Goal: Communication & Community: Participate in discussion

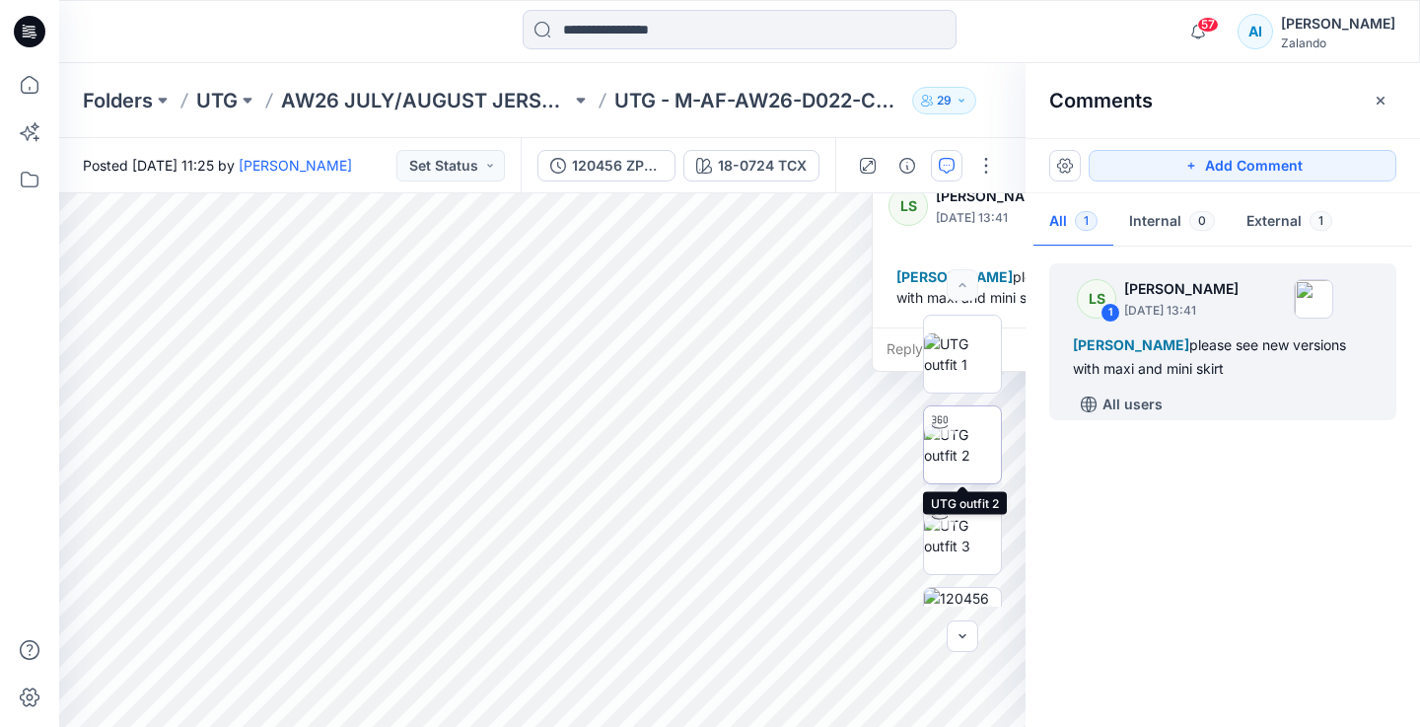
click at [973, 455] on img at bounding box center [962, 444] width 77 height 41
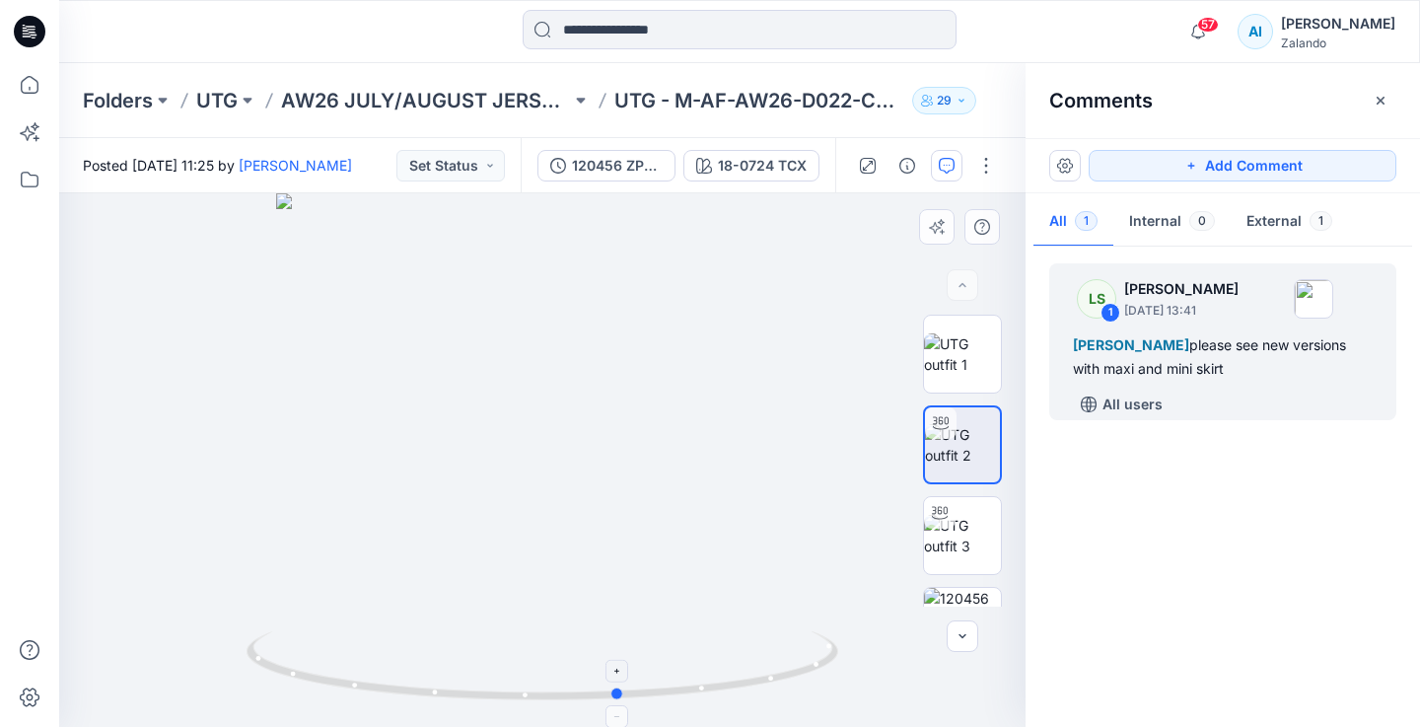
drag, startPoint x: 748, startPoint y: 682, endPoint x: 825, endPoint y: 681, distance: 77.9
click at [825, 681] on icon at bounding box center [545, 668] width 597 height 74
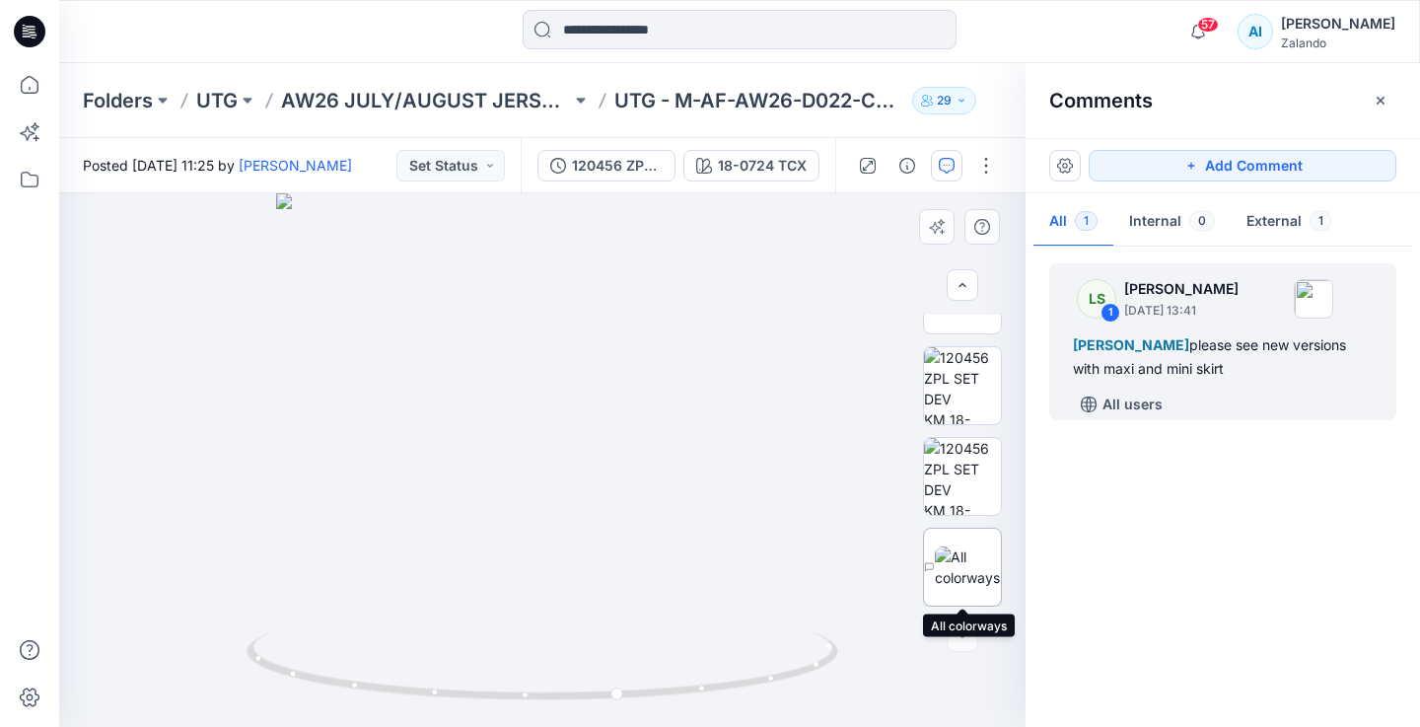
click at [966, 576] on img at bounding box center [968, 566] width 66 height 41
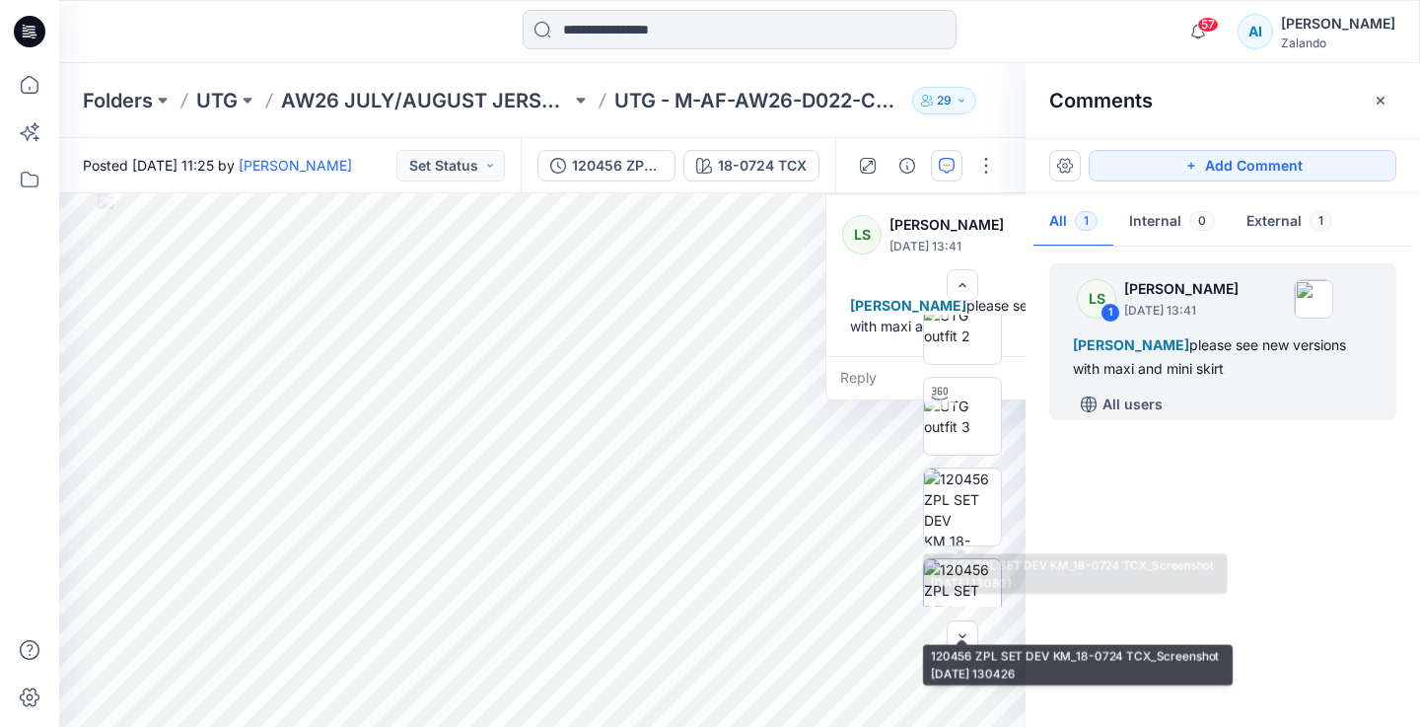
scroll to position [0, 0]
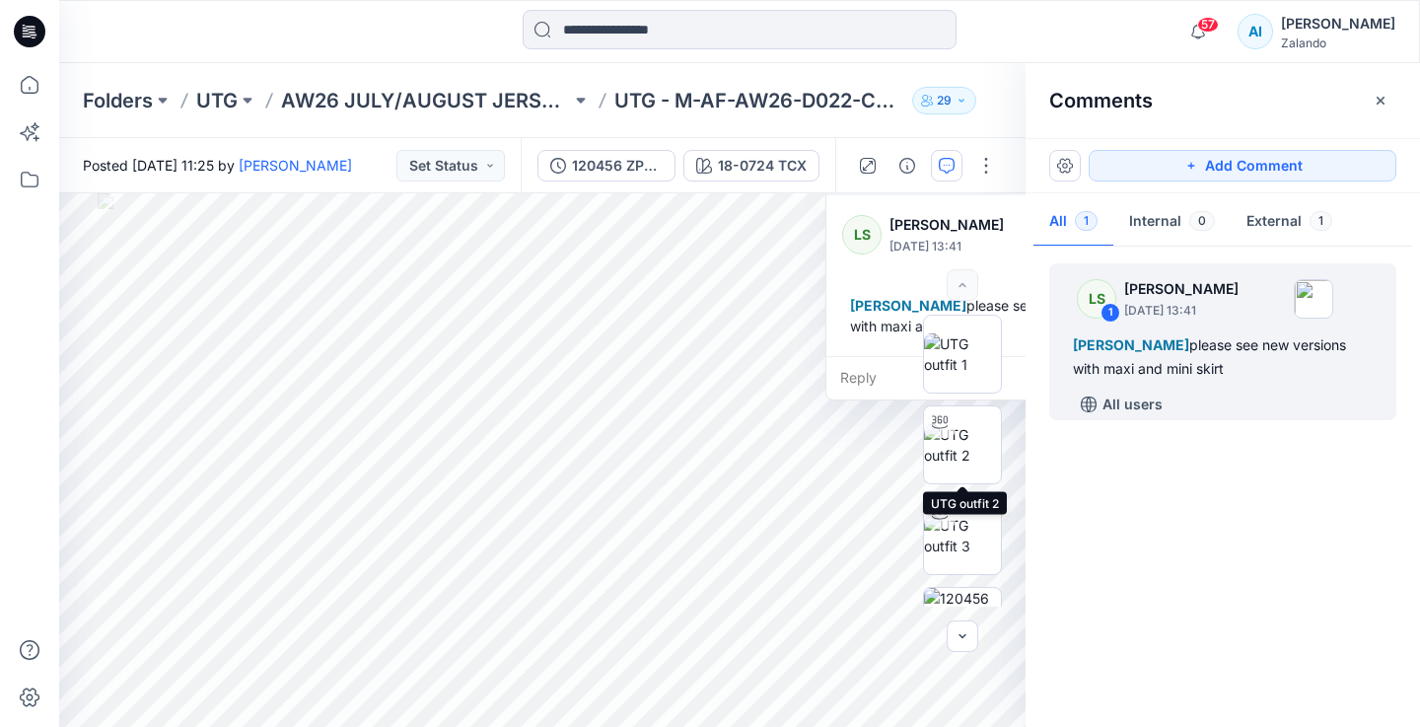
click at [968, 466] on img at bounding box center [962, 444] width 77 height 41
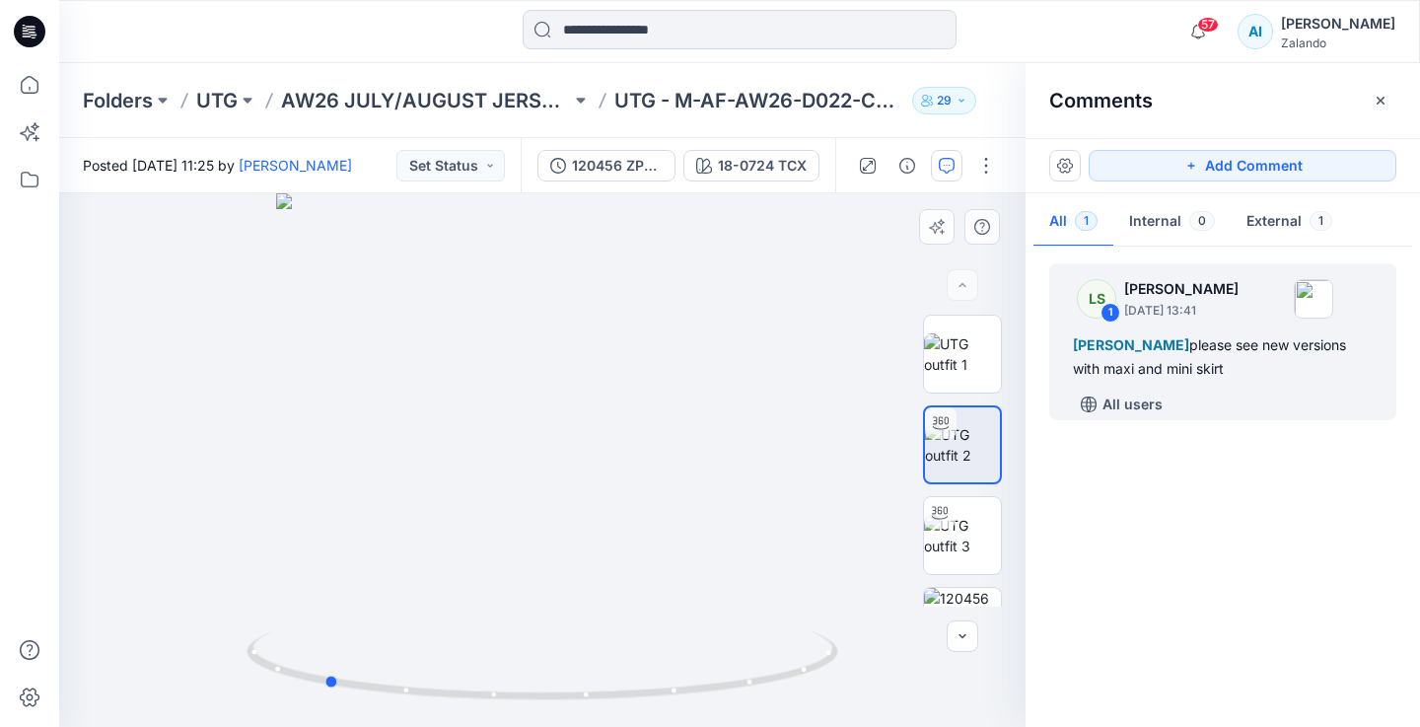
drag, startPoint x: 819, startPoint y: 668, endPoint x: 601, endPoint y: 621, distance: 222.8
click at [601, 621] on div at bounding box center [542, 460] width 967 height 534
click at [1203, 362] on div "[PERSON_NAME] please see new versions with maxi and mini skirt" at bounding box center [1223, 356] width 300 height 47
click at [1277, 219] on button "External 1" at bounding box center [1289, 222] width 117 height 50
click at [1209, 398] on div "All users" at bounding box center [1234, 405] width 323 height 32
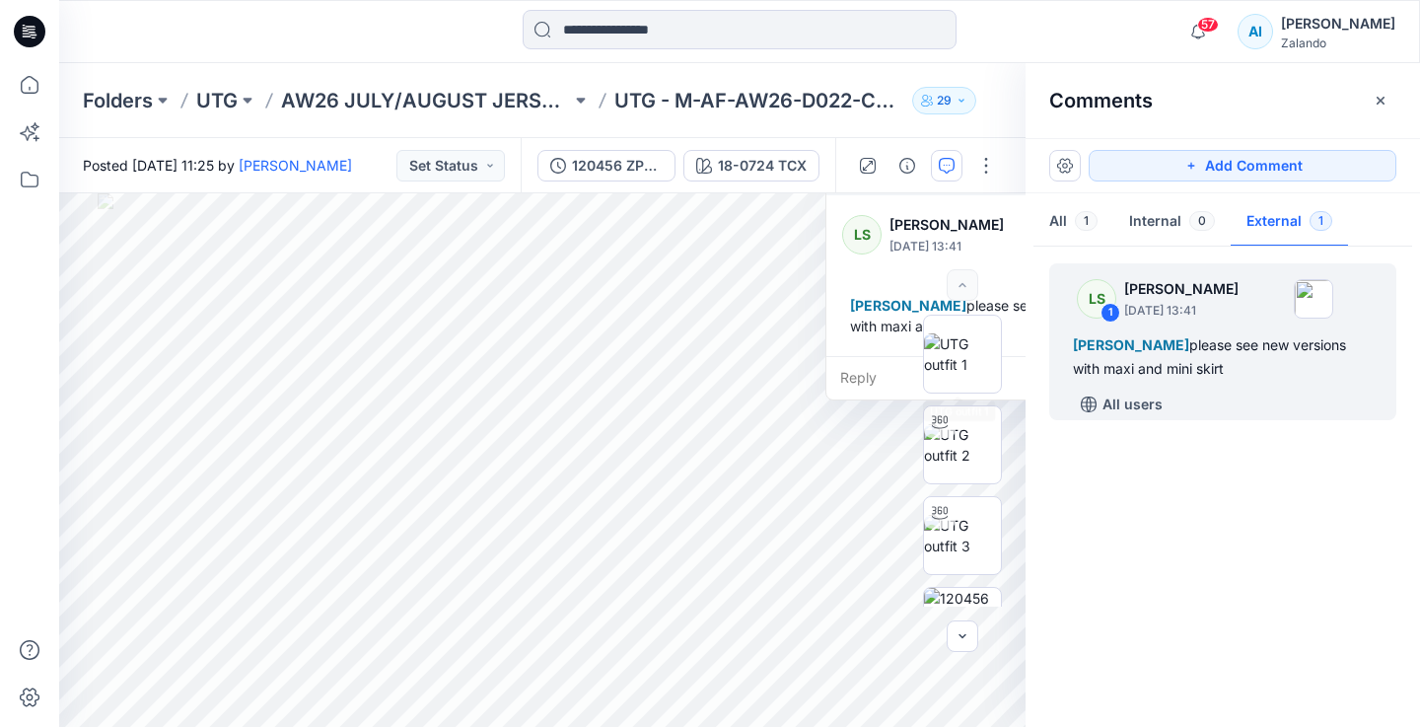
click at [873, 369] on div "Reply" at bounding box center [987, 377] width 323 height 43
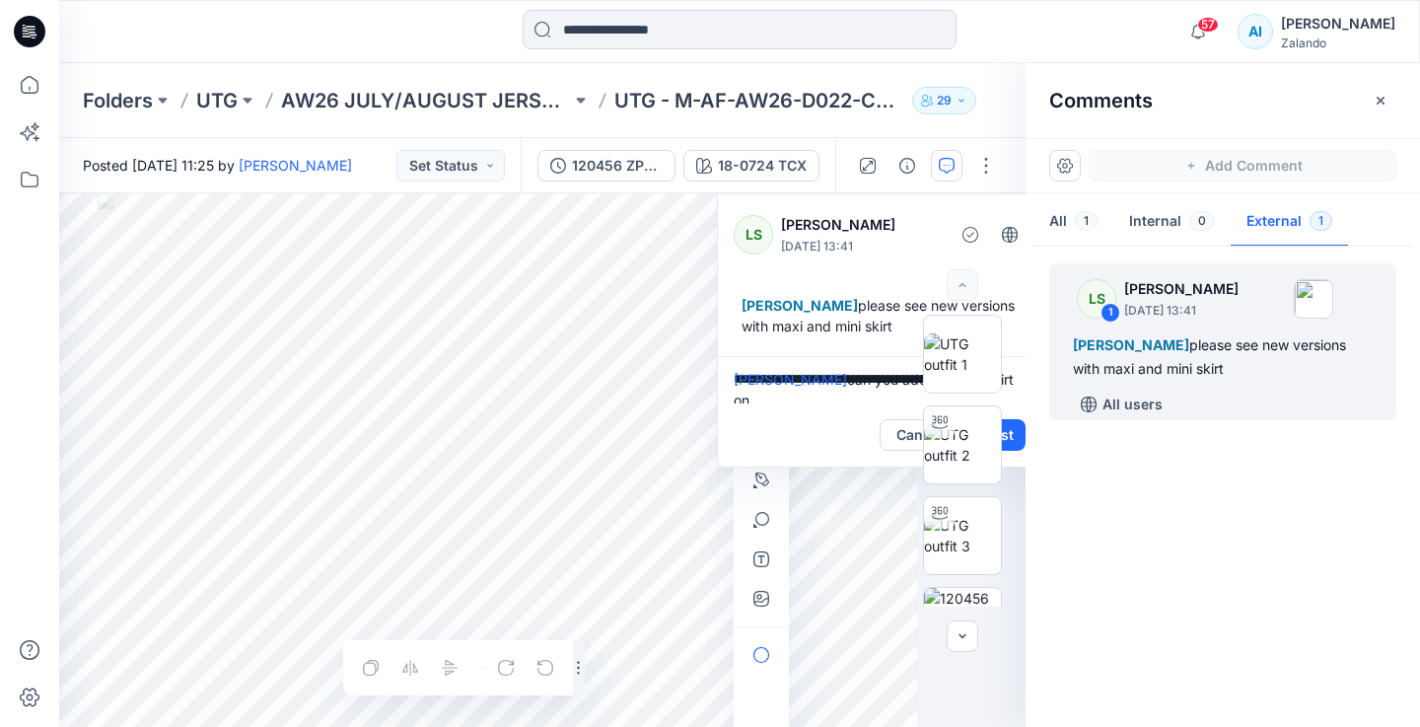
scroll to position [5, 0]
type textarea "**********"
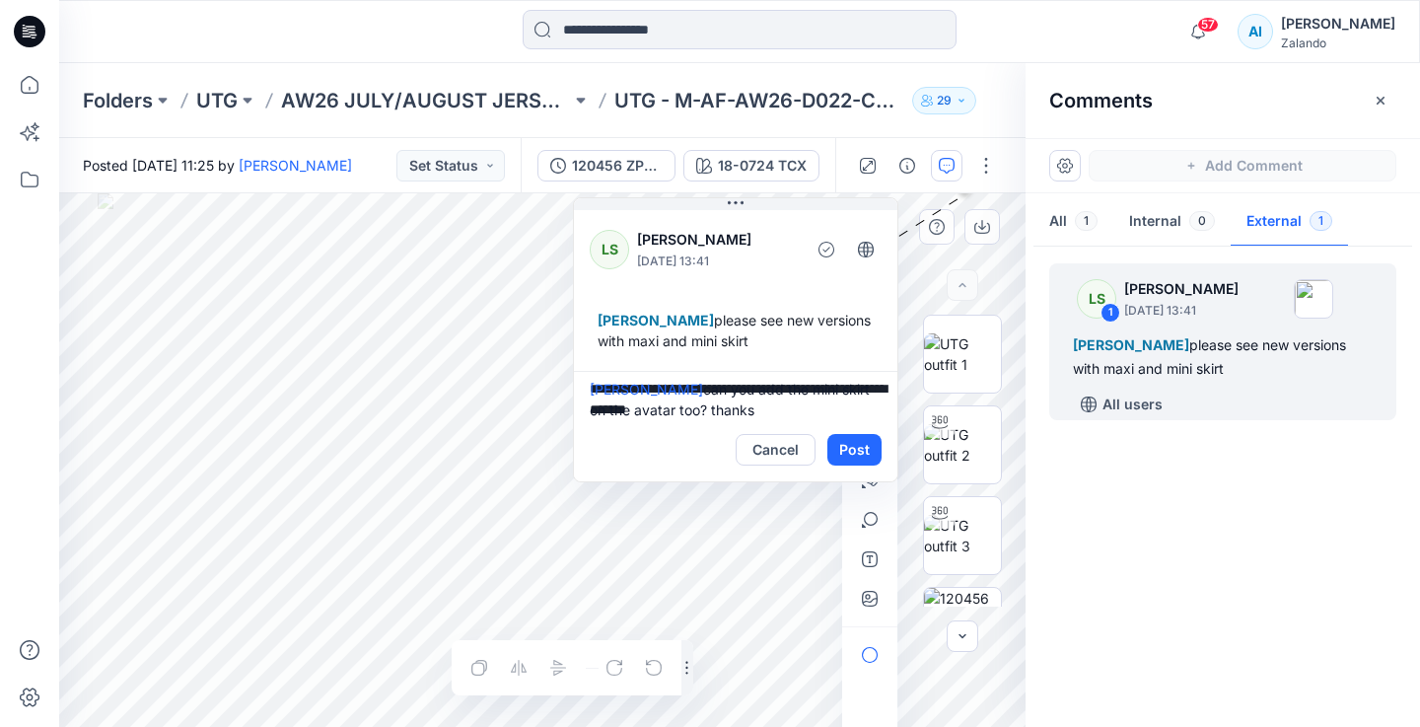
drag, startPoint x: 872, startPoint y: 280, endPoint x: 618, endPoint y: 287, distance: 253.6
click at [618, 287] on div "LS [PERSON_NAME] [DATE] 13:41 [PERSON_NAME] please see new versions with maxi a…" at bounding box center [735, 288] width 323 height 165
click at [846, 451] on button "Post" at bounding box center [853, 450] width 54 height 32
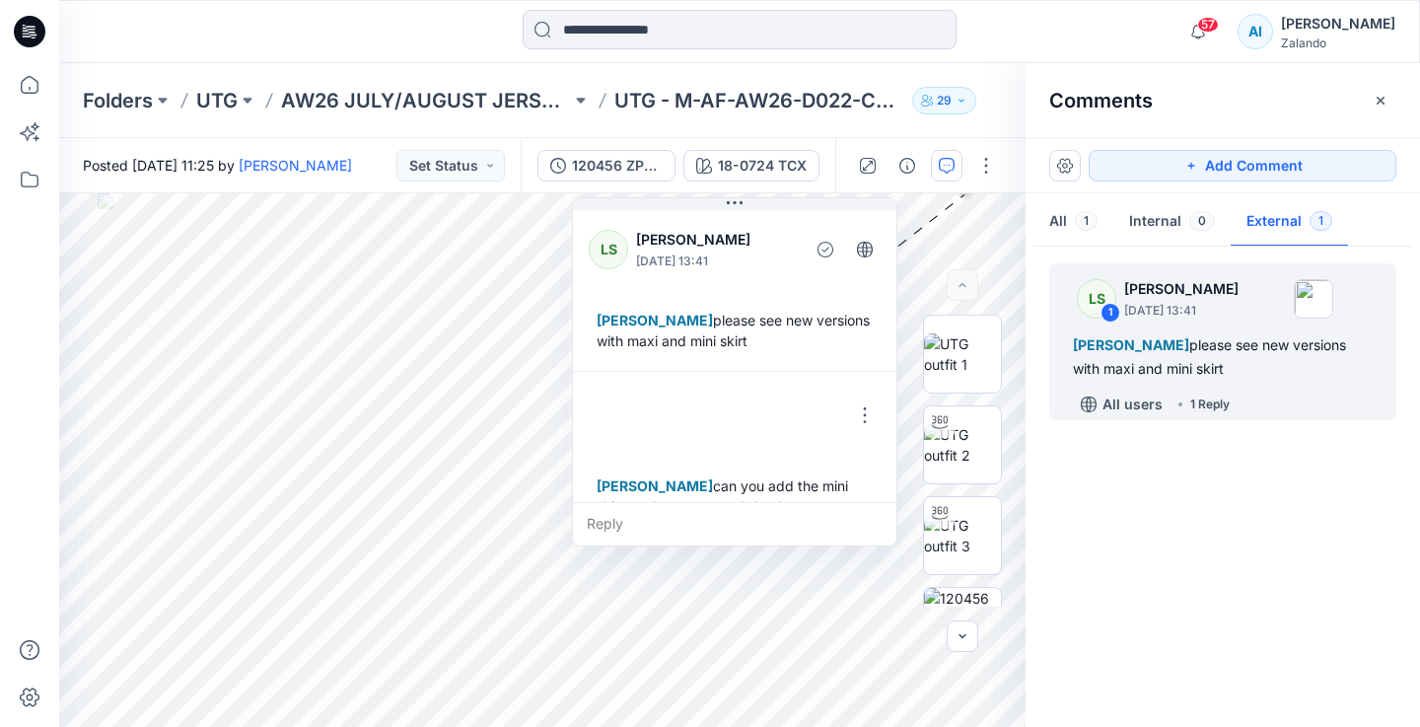
scroll to position [35, 0]
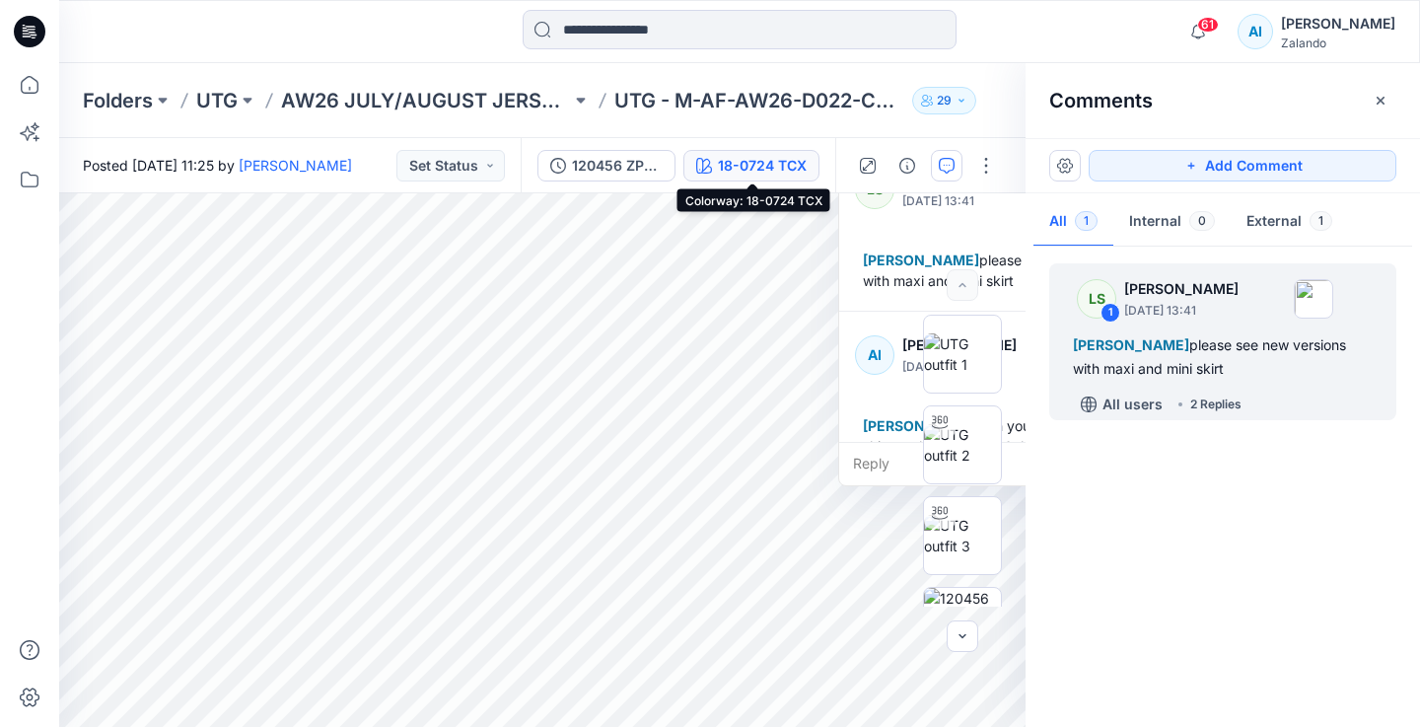
click at [775, 172] on div "18-0724 TCX" at bounding box center [762, 166] width 89 height 22
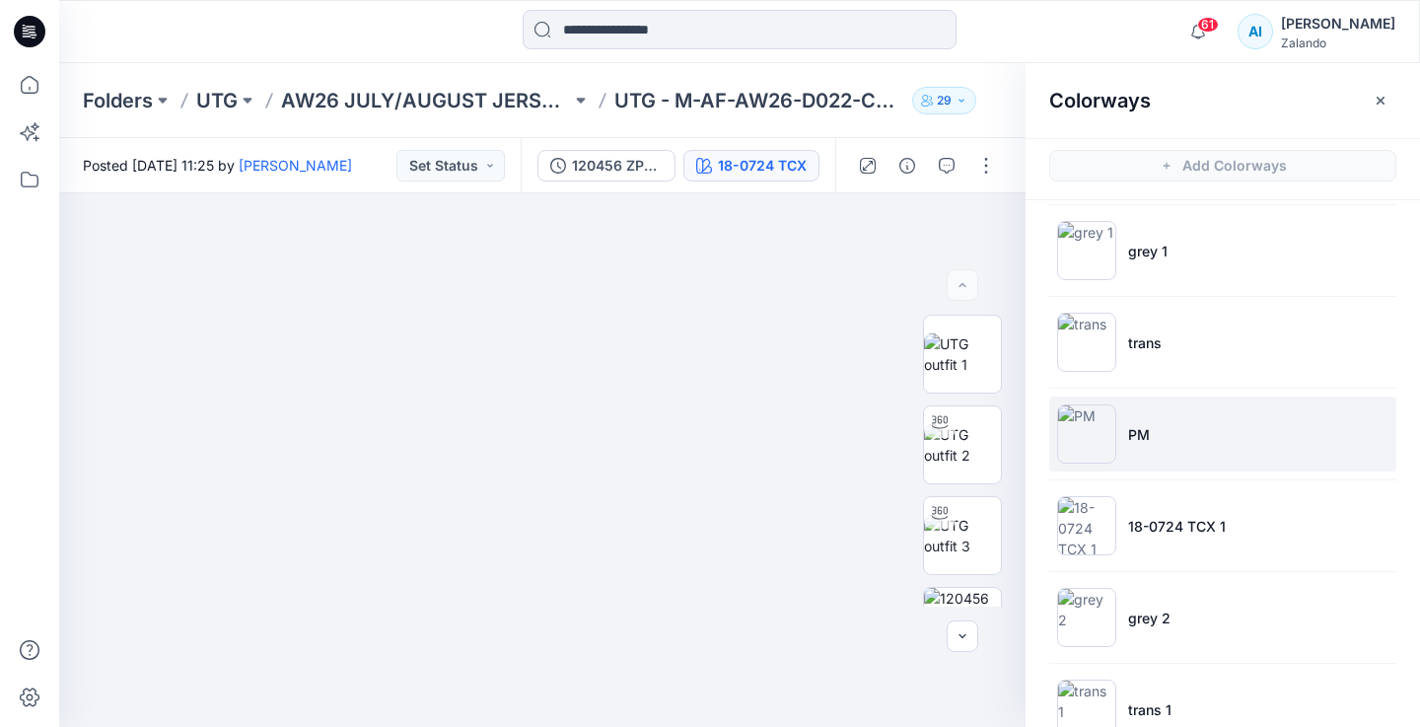
scroll to position [104, 0]
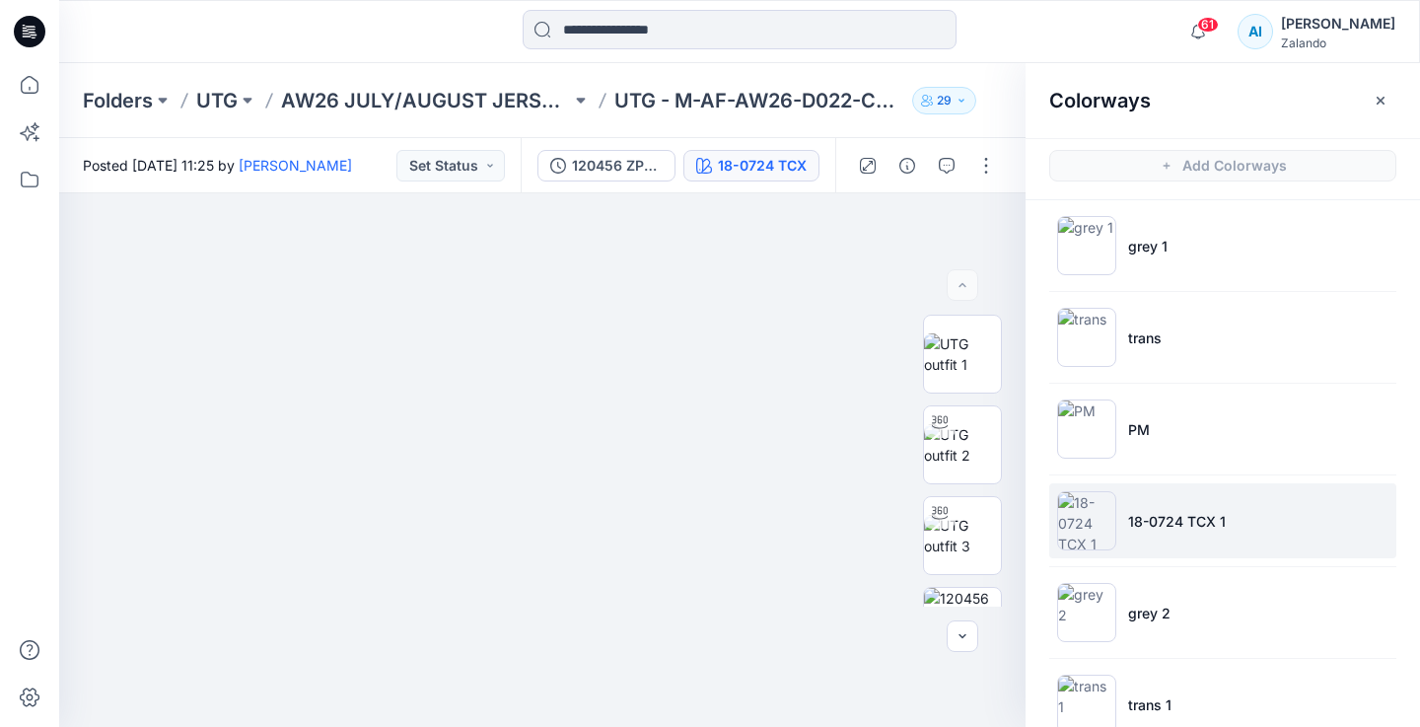
click at [1231, 534] on li "18-0724 TCX 1" at bounding box center [1222, 520] width 347 height 75
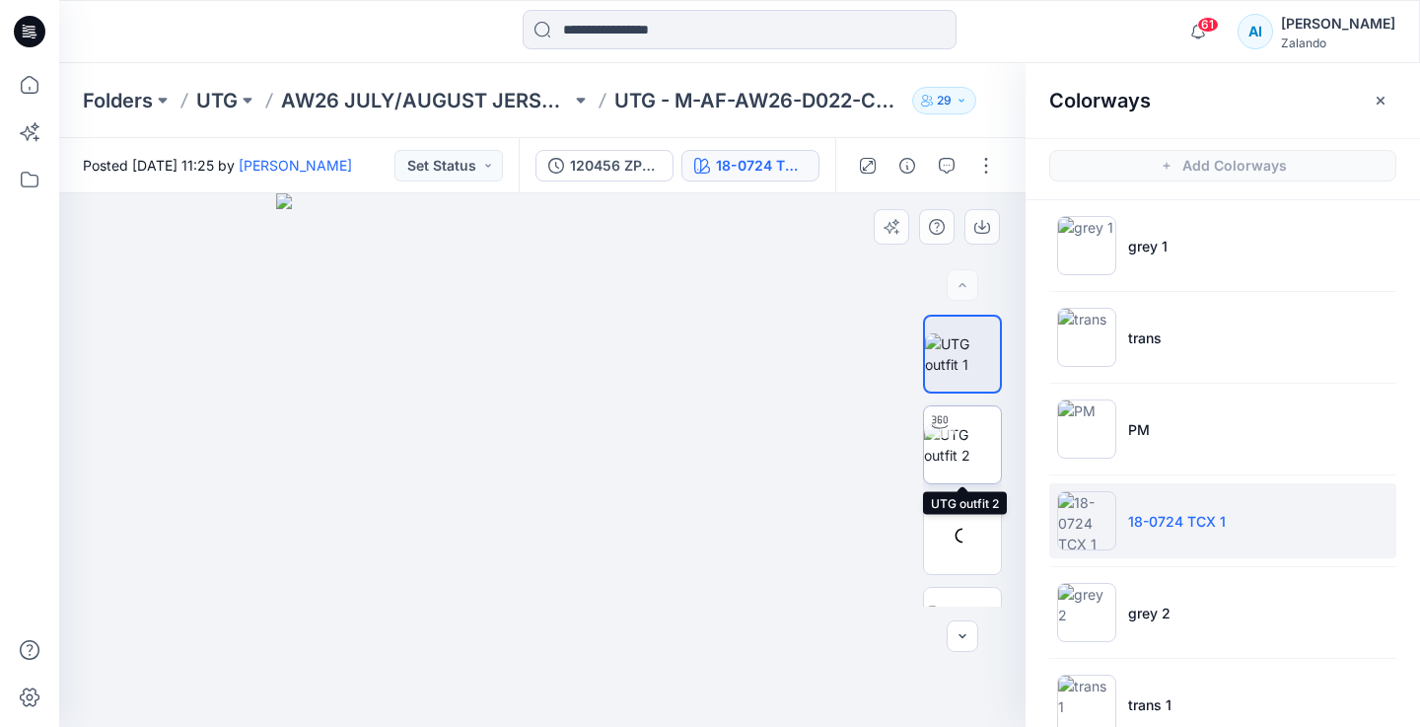
click at [975, 442] on img at bounding box center [962, 444] width 77 height 41
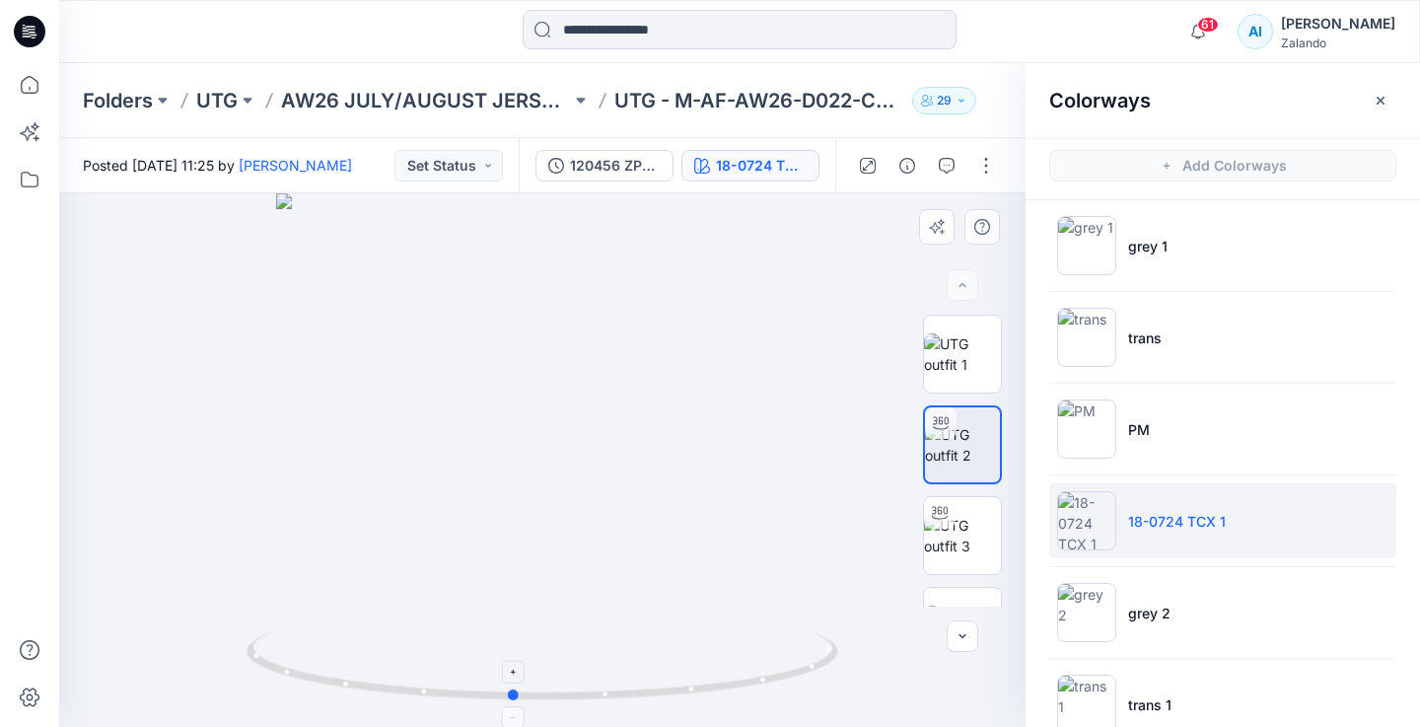
drag, startPoint x: 741, startPoint y: 686, endPoint x: 711, endPoint y: 641, distance: 54.2
click at [711, 641] on icon at bounding box center [545, 668] width 597 height 74
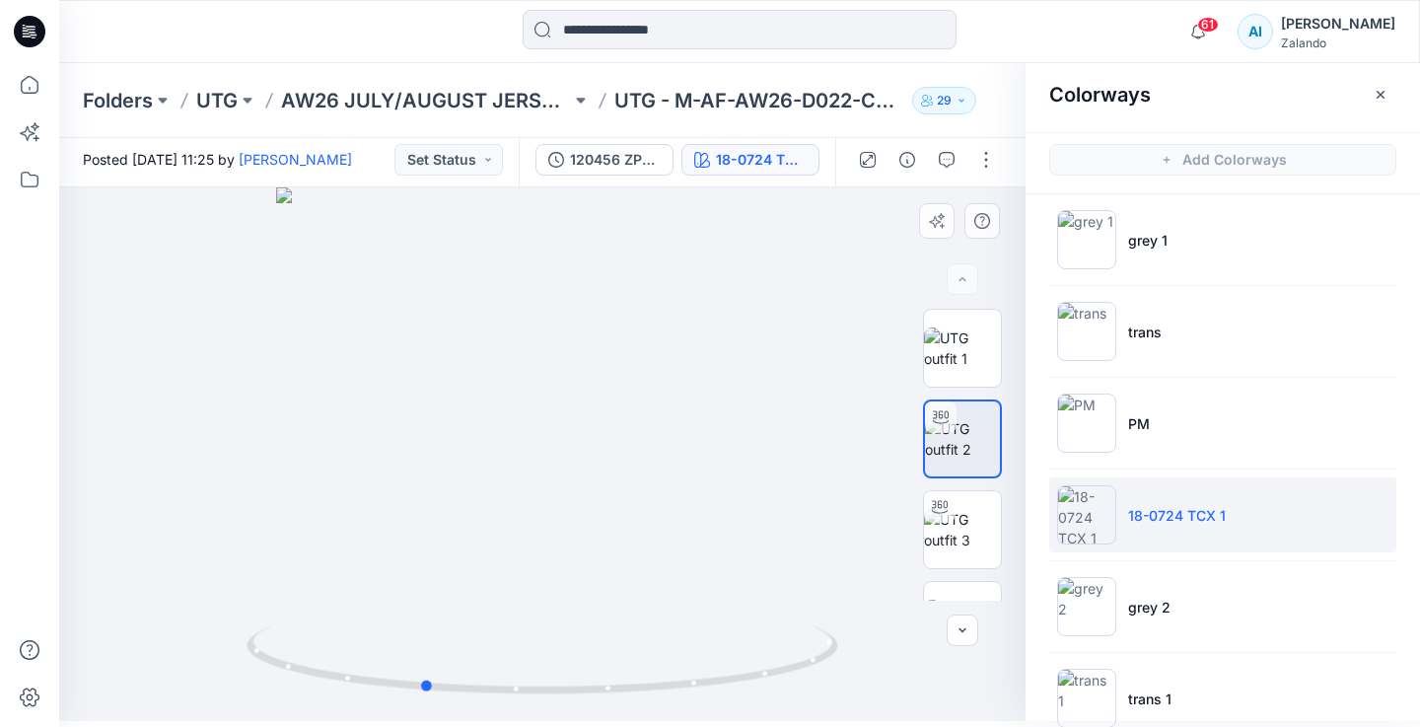
drag, startPoint x: 458, startPoint y: 683, endPoint x: 368, endPoint y: 609, distance: 116.9
click at [368, 609] on div at bounding box center [542, 454] width 967 height 534
drag, startPoint x: 339, startPoint y: 653, endPoint x: 494, endPoint y: 662, distance: 155.1
click at [494, 662] on icon at bounding box center [545, 662] width 597 height 74
drag, startPoint x: 799, startPoint y: 534, endPoint x: 905, endPoint y: 572, distance: 113.2
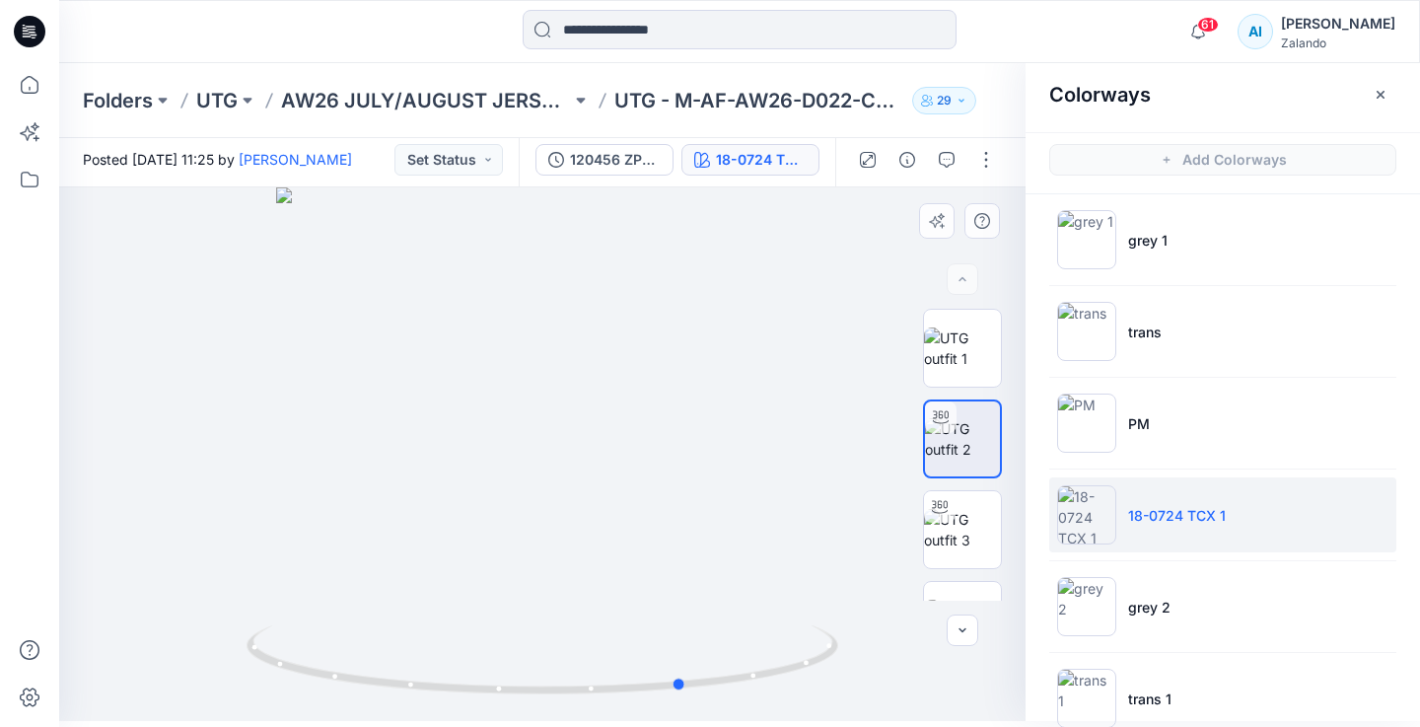
click at [905, 572] on div "18-0724 TCX 1 Loading... Material Properties Loading..." at bounding box center [542, 454] width 967 height 534
drag, startPoint x: 732, startPoint y: 675, endPoint x: 539, endPoint y: 706, distance: 194.9
click at [539, 706] on div at bounding box center [542, 454] width 967 height 534
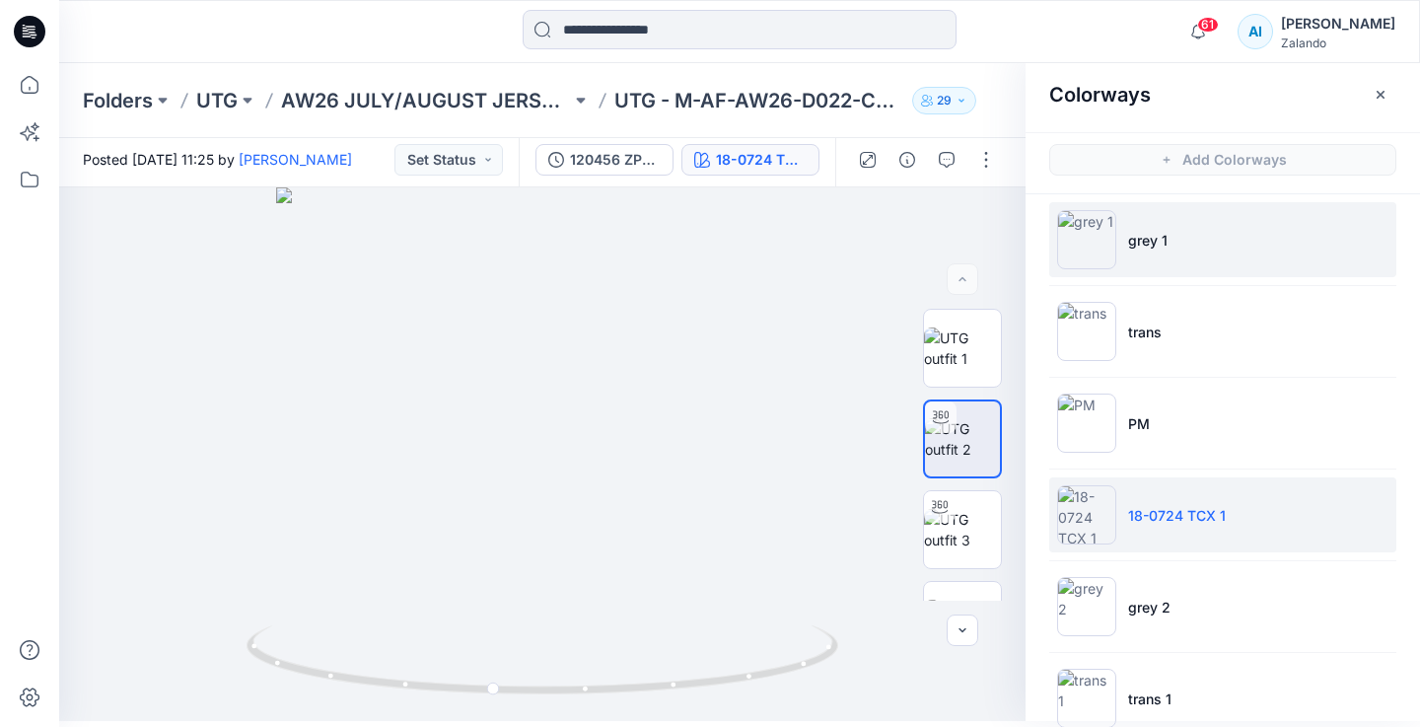
click at [1077, 241] on img at bounding box center [1086, 239] width 59 height 59
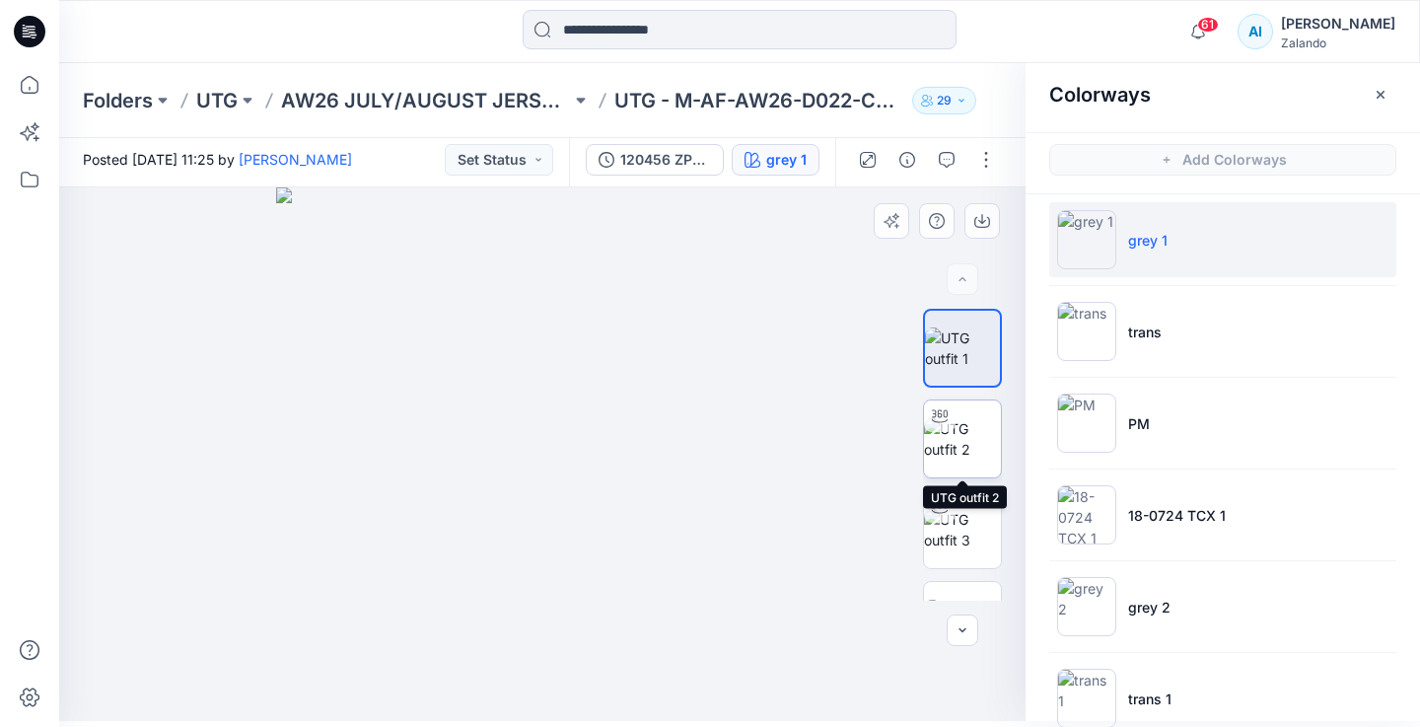
click at [958, 444] on img at bounding box center [962, 438] width 77 height 41
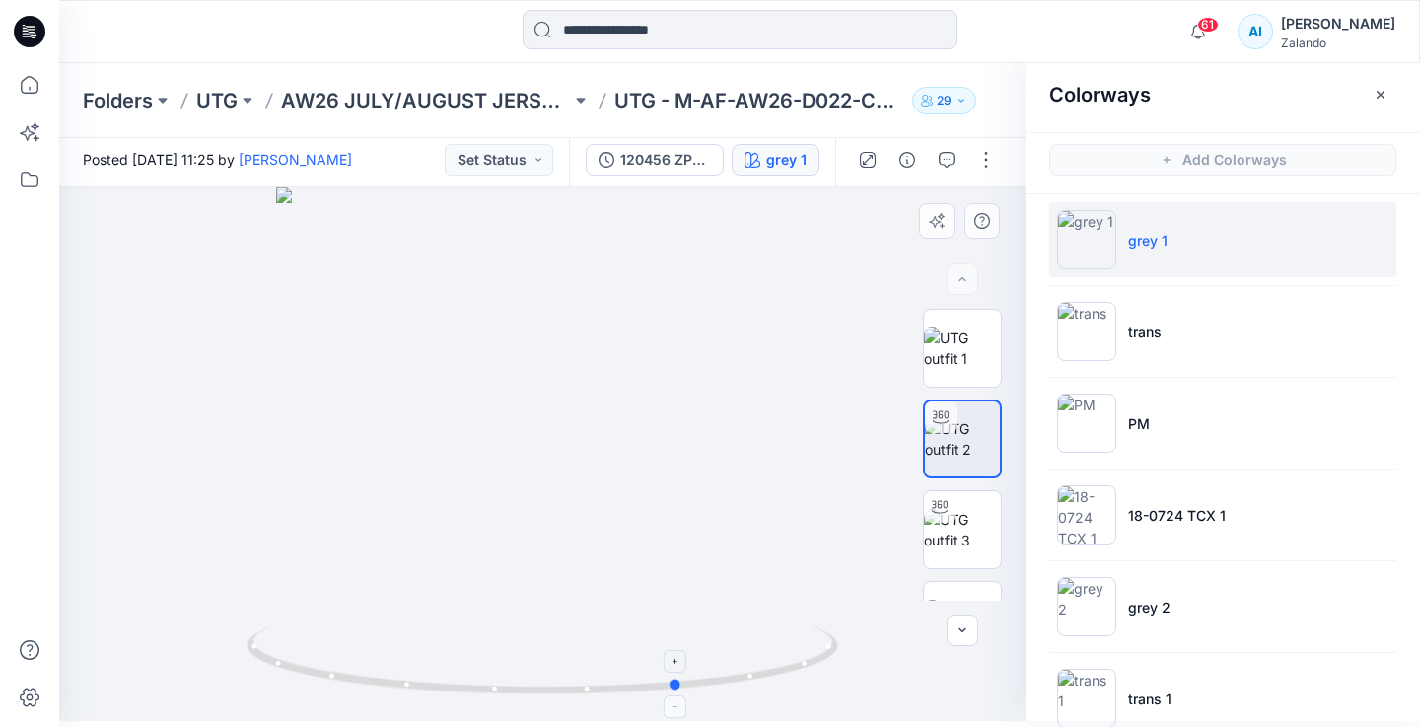
drag, startPoint x: 681, startPoint y: 678, endPoint x: 815, endPoint y: 655, distance: 136.0
click at [818, 654] on icon at bounding box center [545, 662] width 597 height 74
drag, startPoint x: 813, startPoint y: 657, endPoint x: 575, endPoint y: 690, distance: 240.0
click at [575, 690] on icon at bounding box center [545, 662] width 597 height 74
drag, startPoint x: 539, startPoint y: 695, endPoint x: 685, endPoint y: 650, distance: 152.9
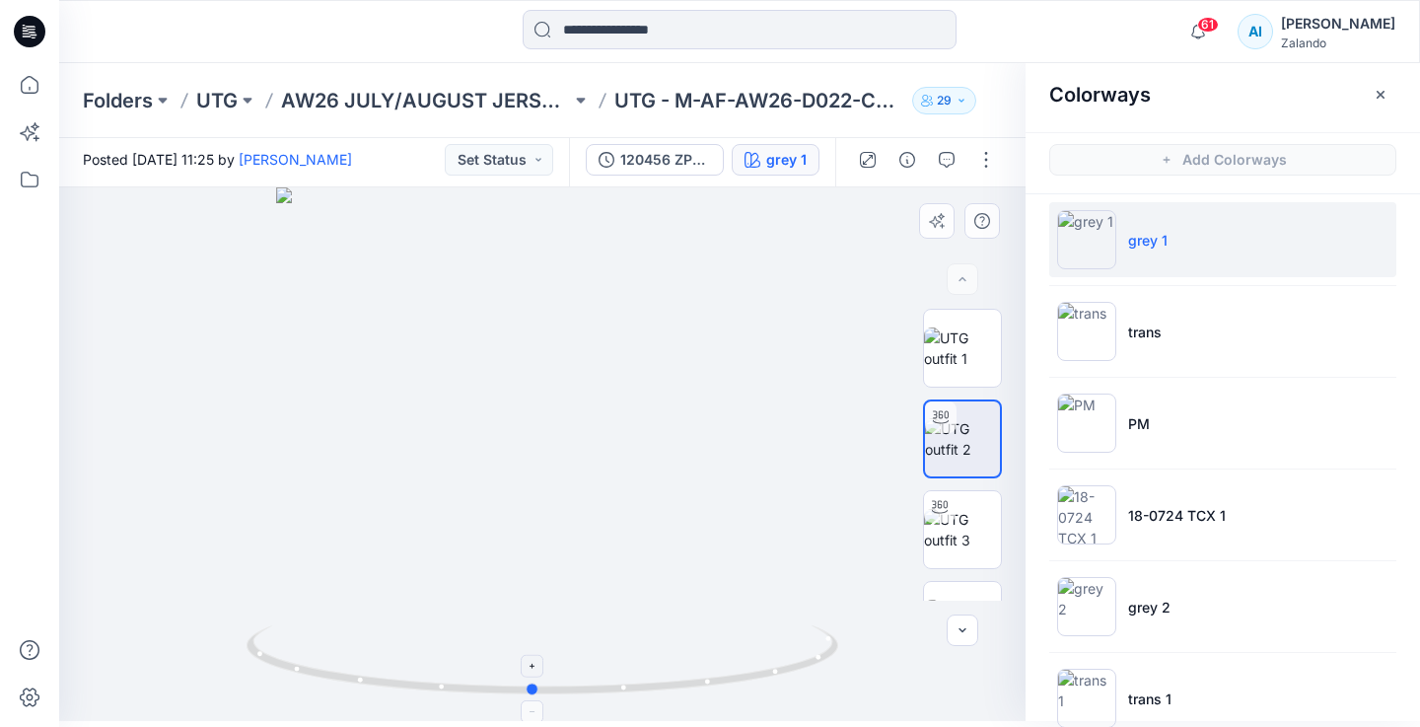
click at [688, 651] on icon at bounding box center [545, 662] width 597 height 74
drag, startPoint x: 571, startPoint y: 317, endPoint x: 548, endPoint y: 548, distance: 232.9
click at [548, 548] on img at bounding box center [519, 258] width 1781 height 926
drag, startPoint x: 395, startPoint y: 688, endPoint x: 485, endPoint y: 693, distance: 89.9
click at [485, 693] on icon at bounding box center [545, 662] width 597 height 74
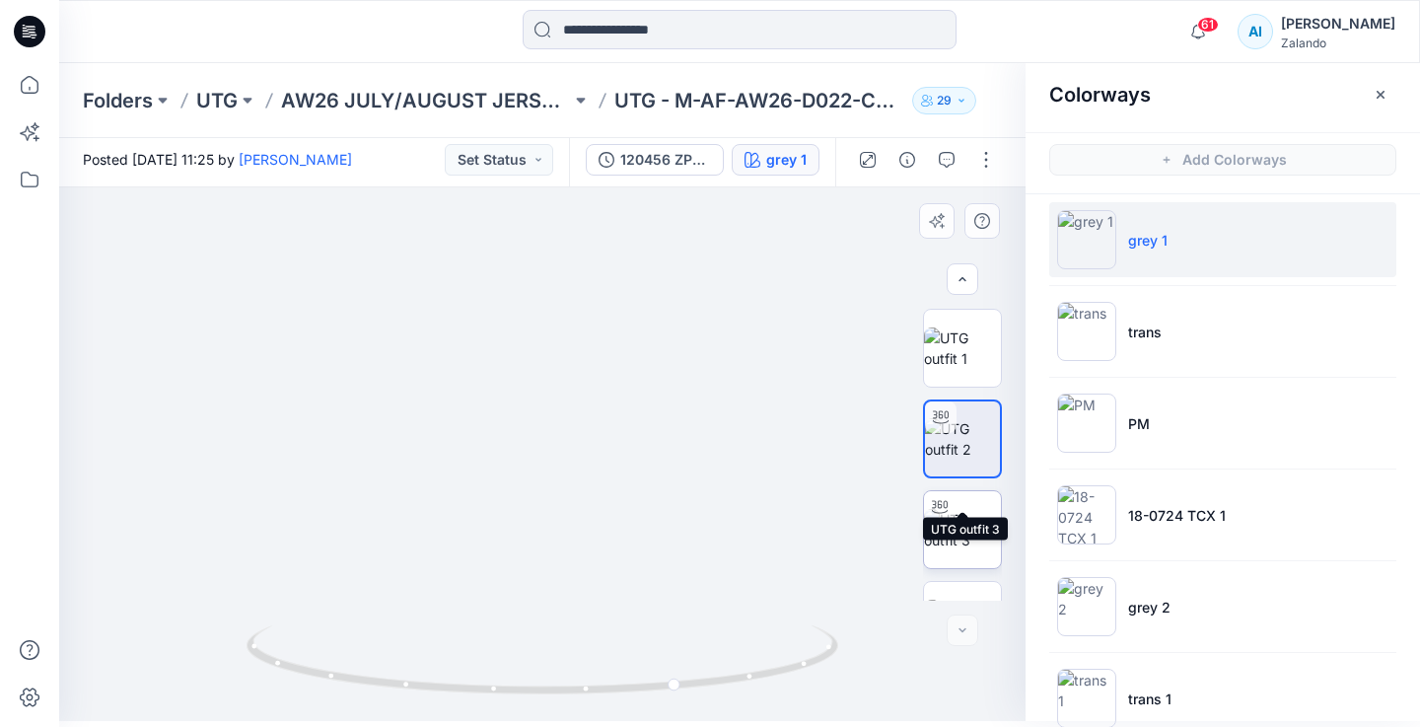
scroll to position [59, 0]
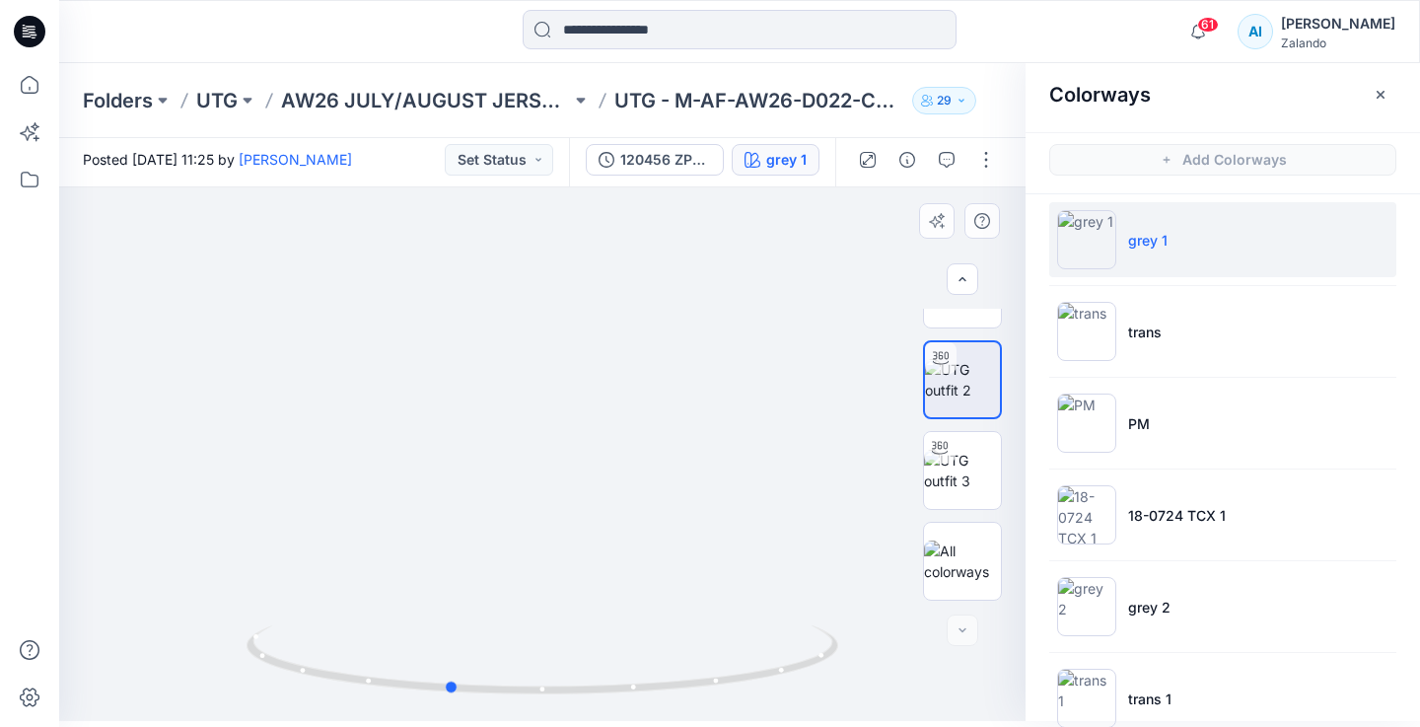
drag, startPoint x: 438, startPoint y: 678, endPoint x: 207, endPoint y: 712, distance: 233.4
click at [207, 712] on div at bounding box center [542, 454] width 967 height 534
click at [775, 165] on div "grey 1" at bounding box center [786, 160] width 40 height 22
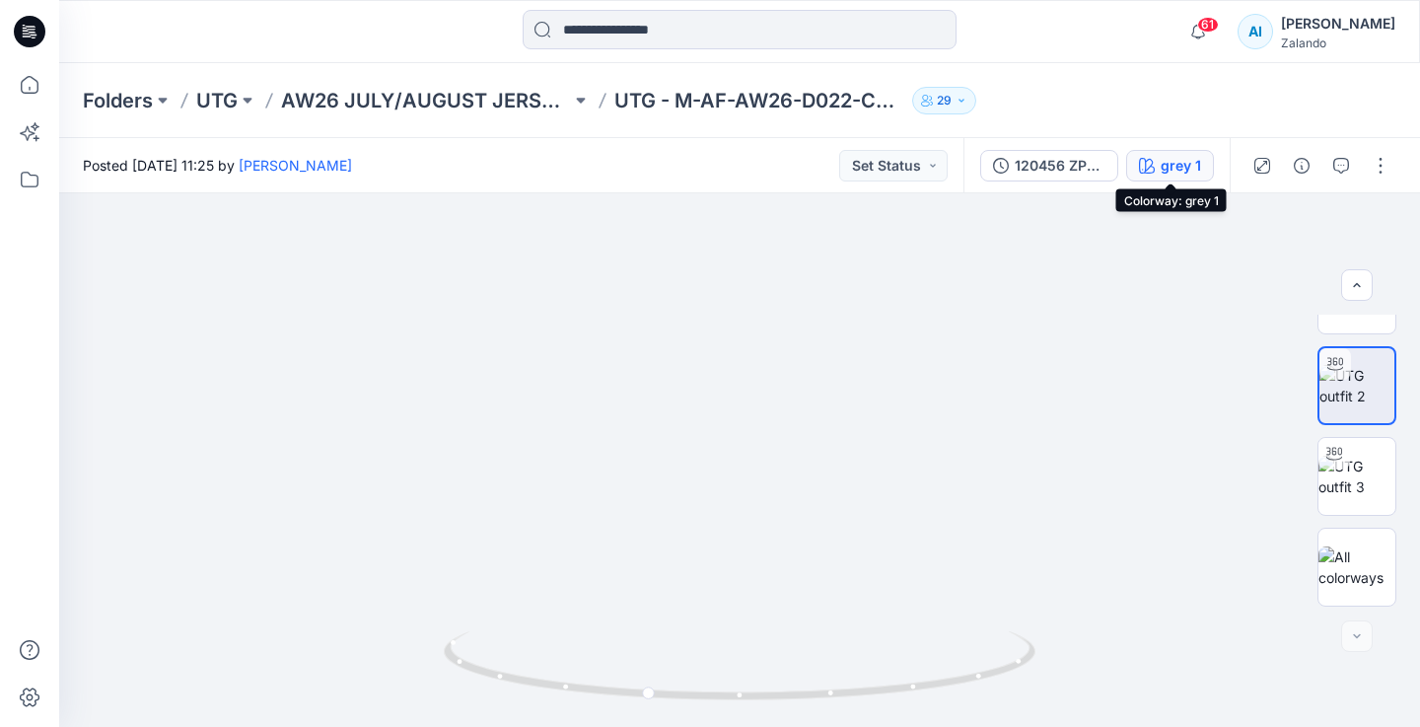
click at [1153, 166] on icon "button" at bounding box center [1147, 166] width 16 height 16
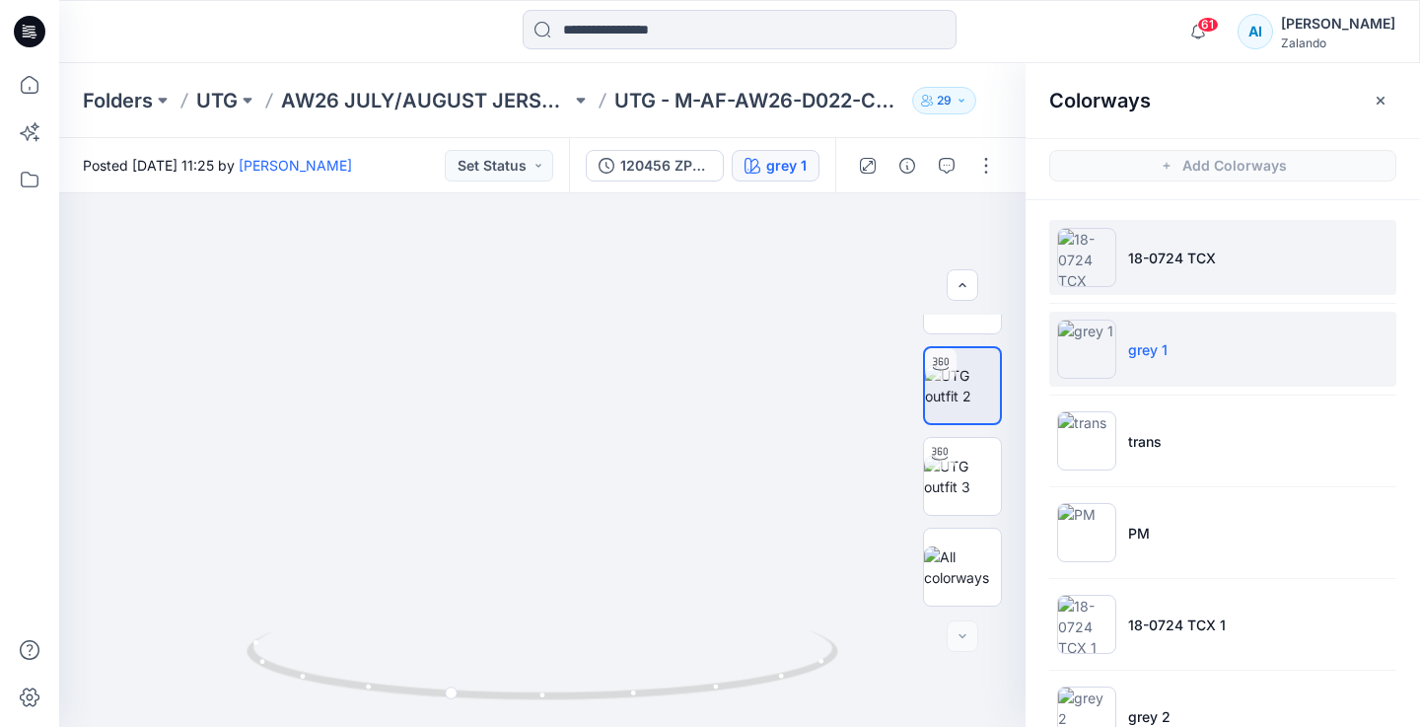
click at [1160, 238] on li "18-0724 TCX" at bounding box center [1222, 257] width 347 height 75
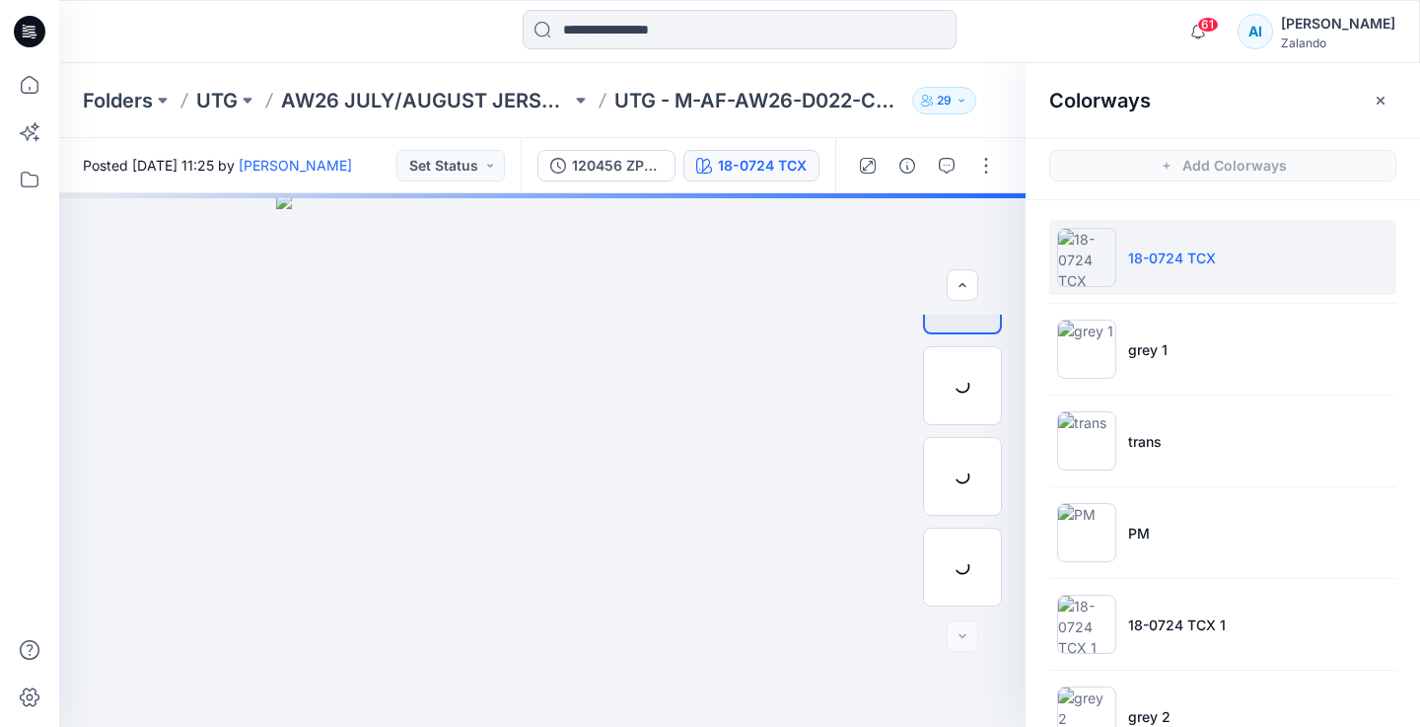
scroll to position [241, 0]
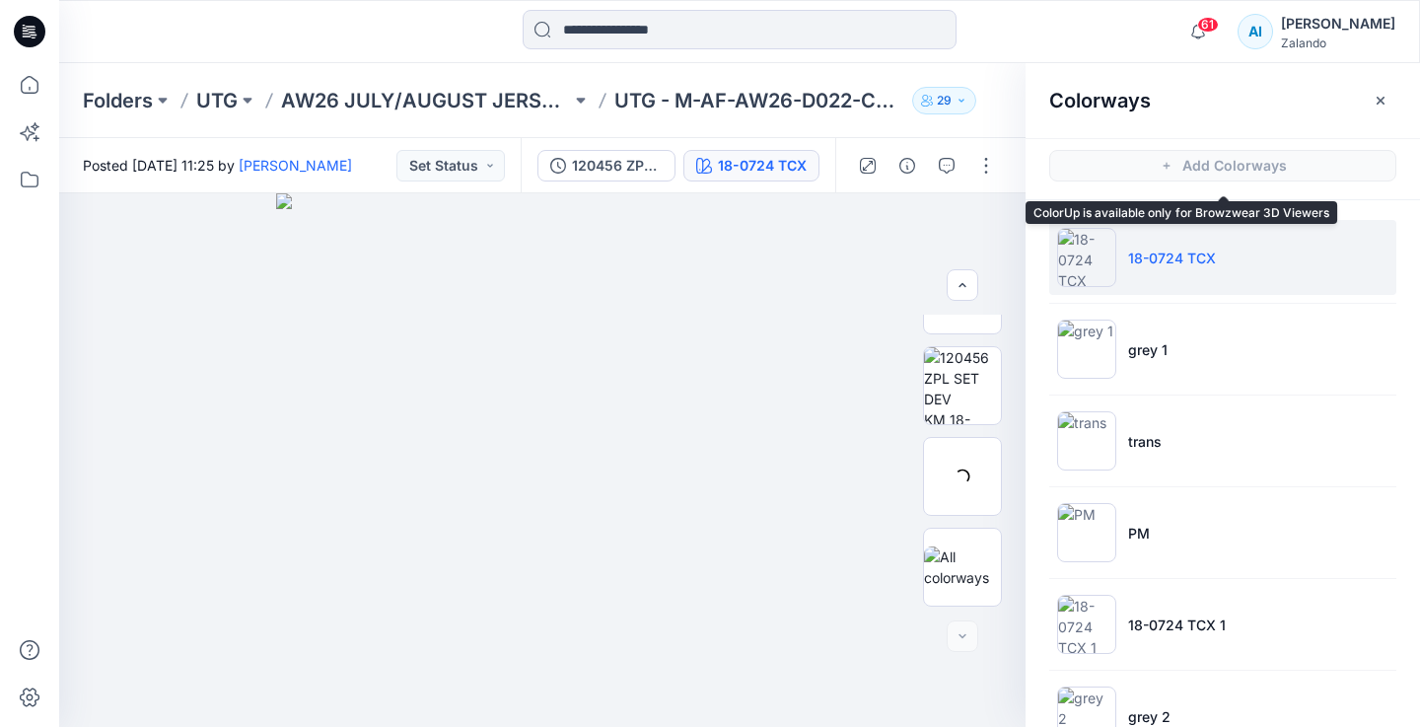
click at [1213, 169] on span "Add Colorways" at bounding box center [1223, 165] width 395 height 55
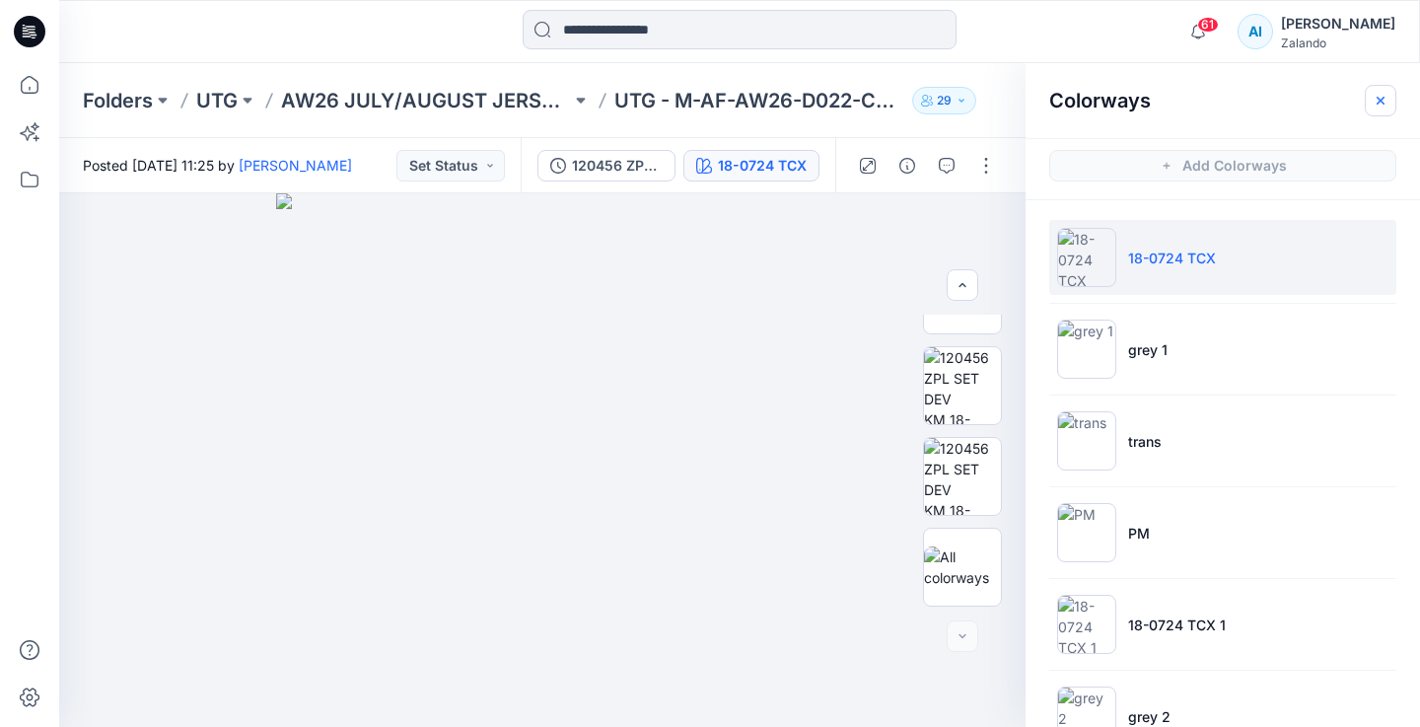
click at [1386, 95] on icon "button" at bounding box center [1381, 101] width 16 height 16
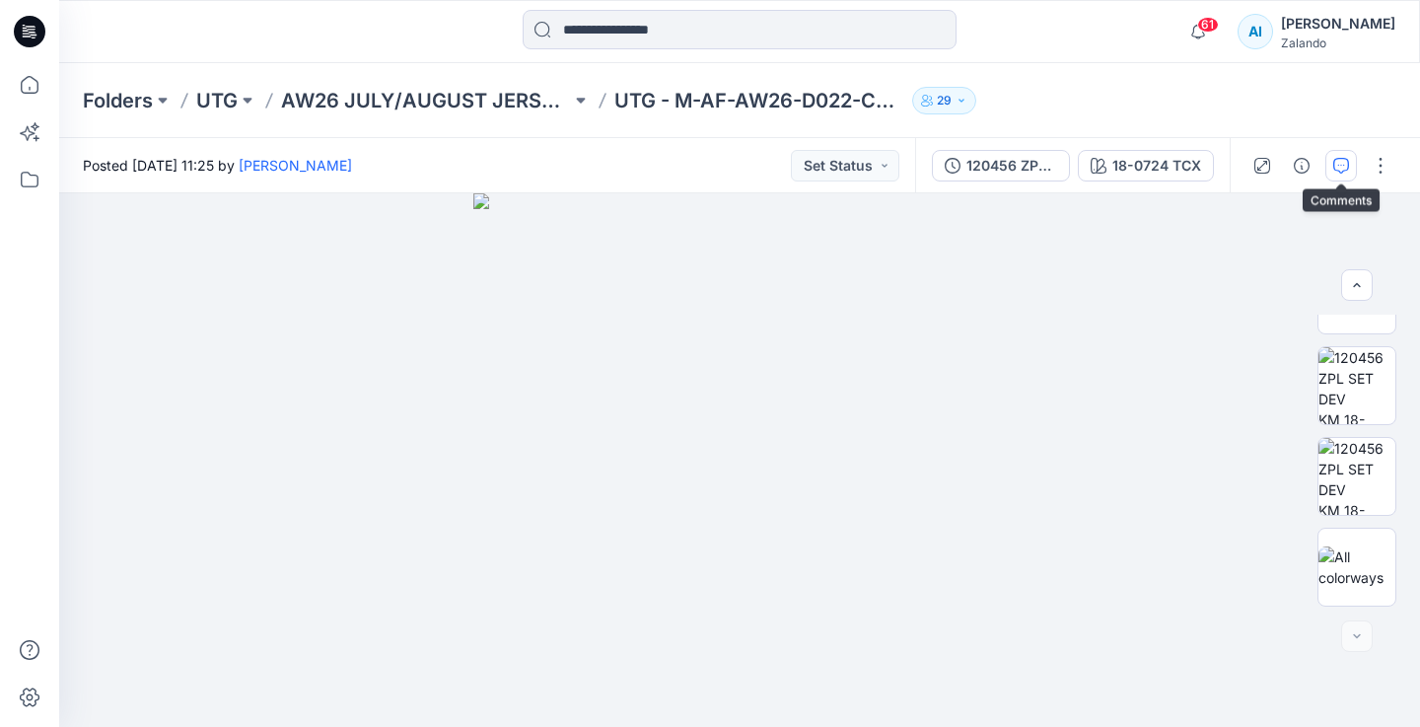
click at [1345, 162] on icon "button" at bounding box center [1341, 166] width 16 height 16
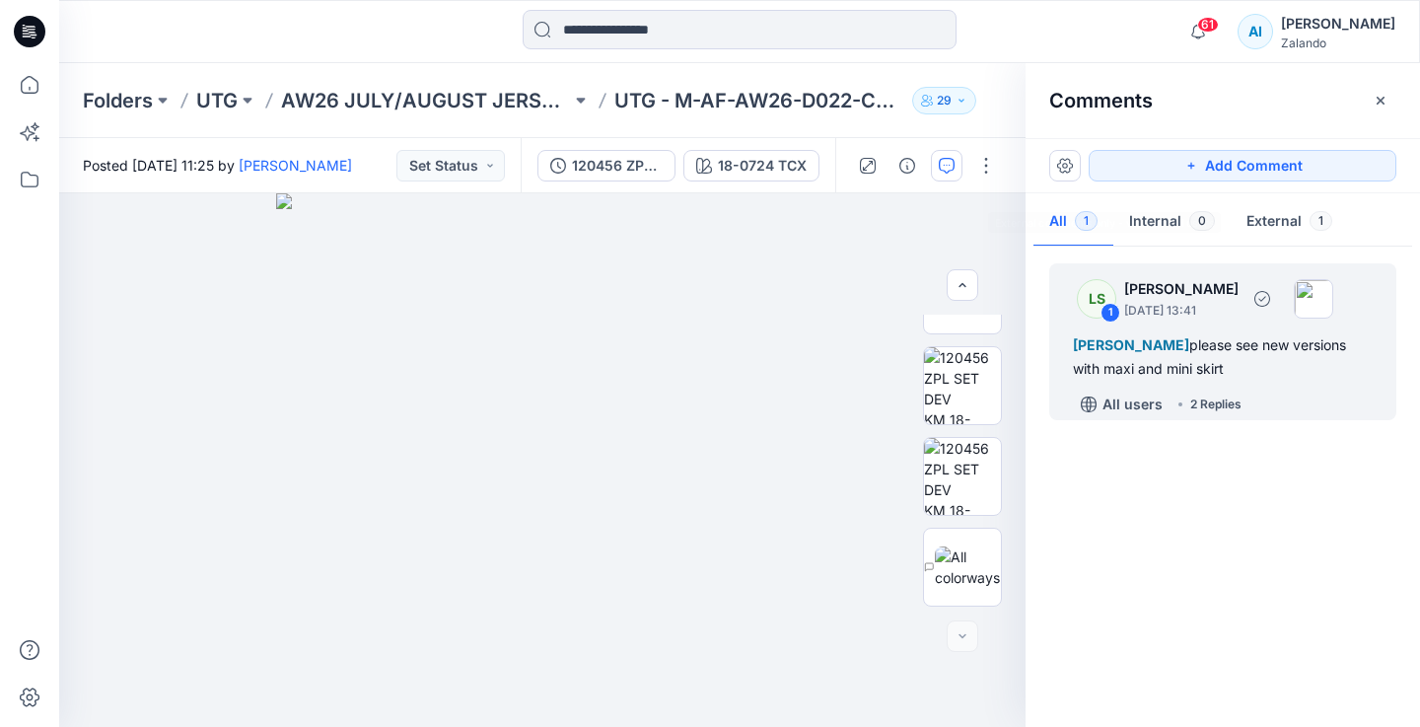
click at [1260, 334] on div "[PERSON_NAME] please see new versions with maxi and mini skirt" at bounding box center [1223, 356] width 300 height 47
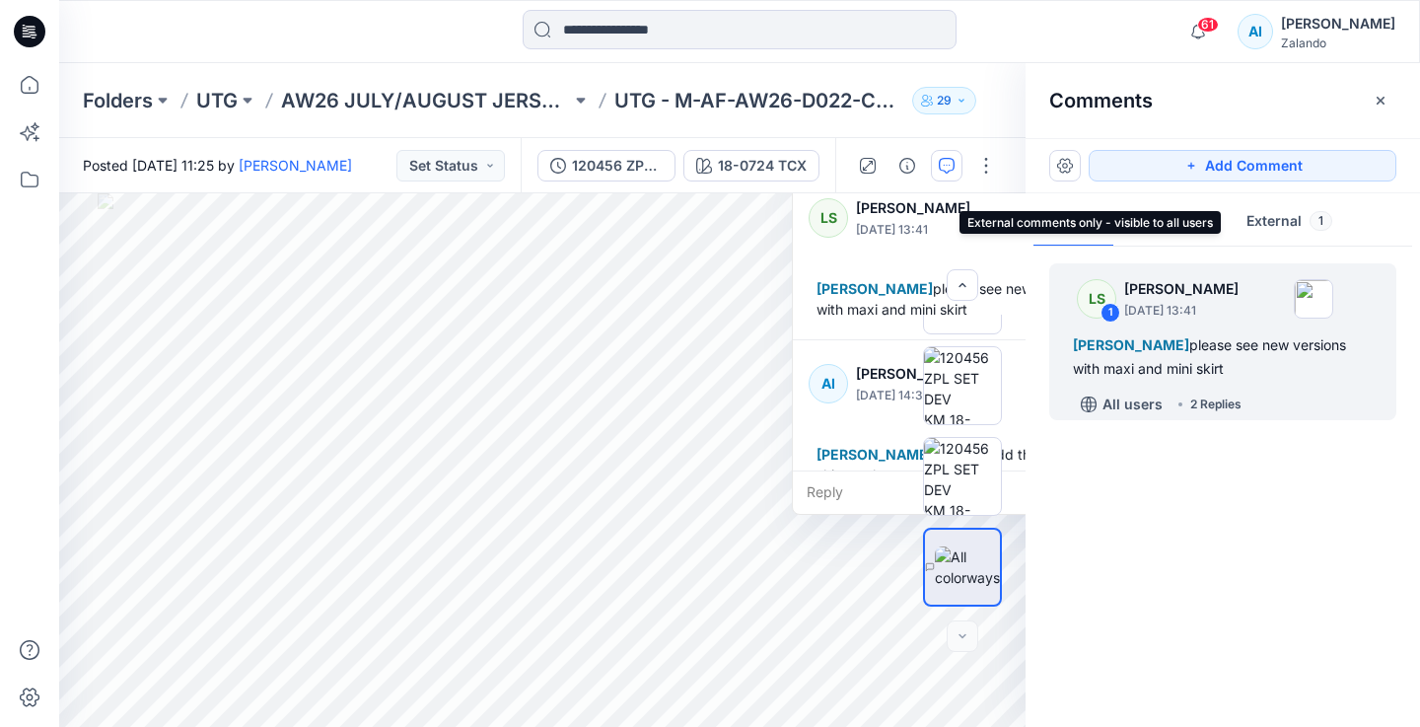
click at [1278, 230] on button "External 1" at bounding box center [1289, 222] width 117 height 50
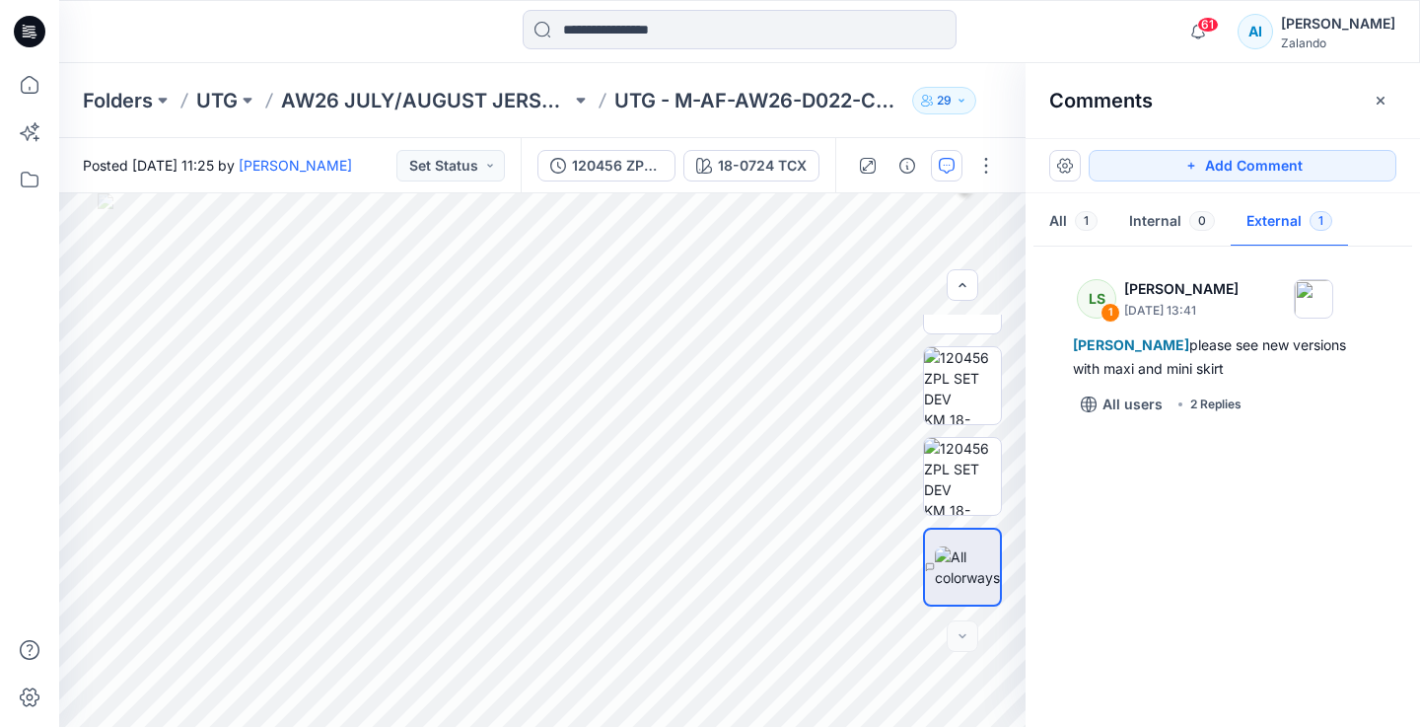
click at [1271, 214] on button "External 1" at bounding box center [1289, 222] width 117 height 50
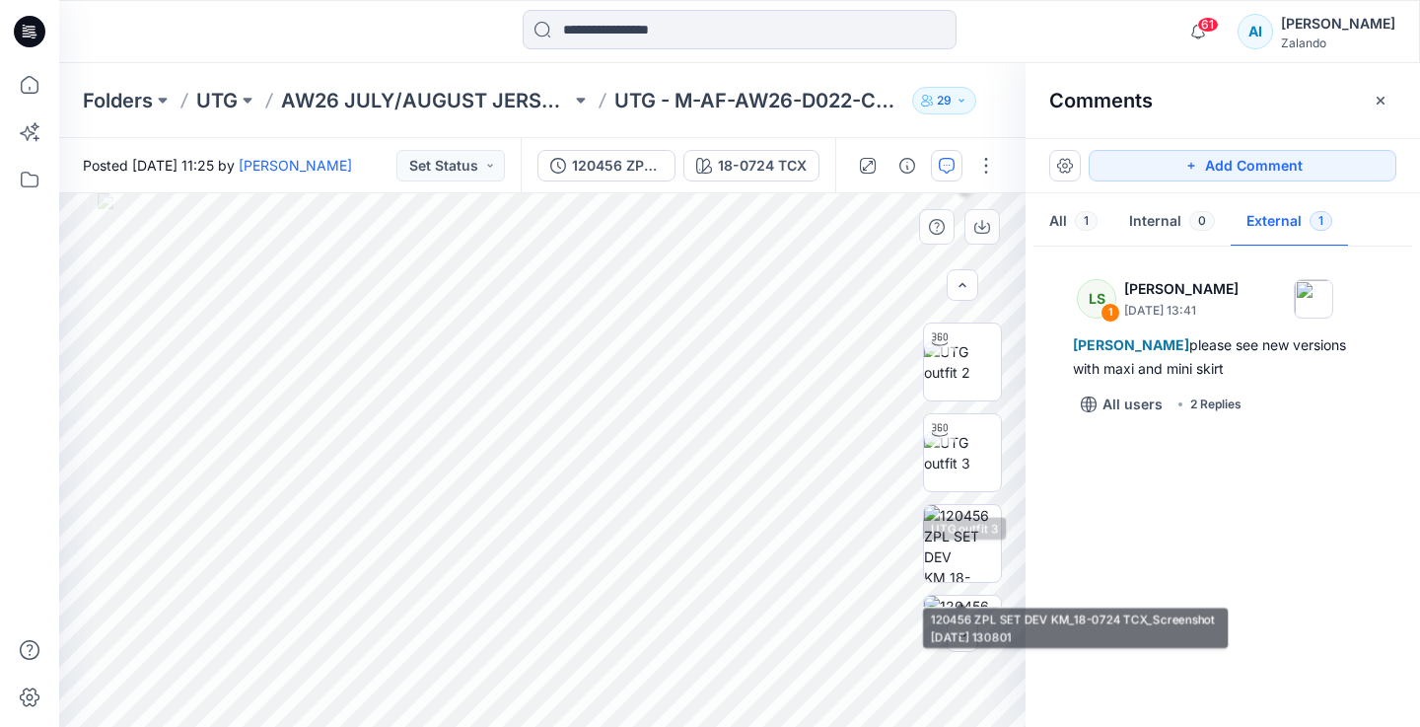
scroll to position [63, 0]
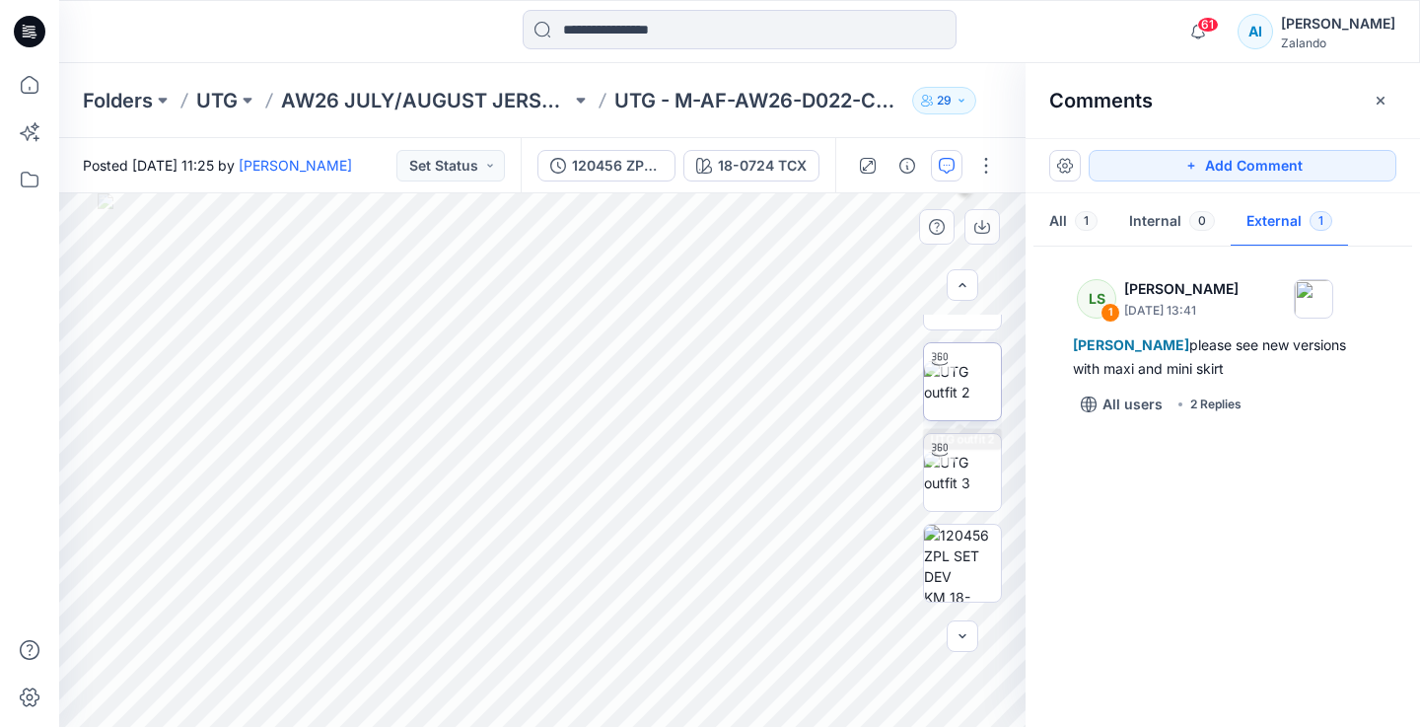
click at [967, 389] on img at bounding box center [962, 381] width 77 height 41
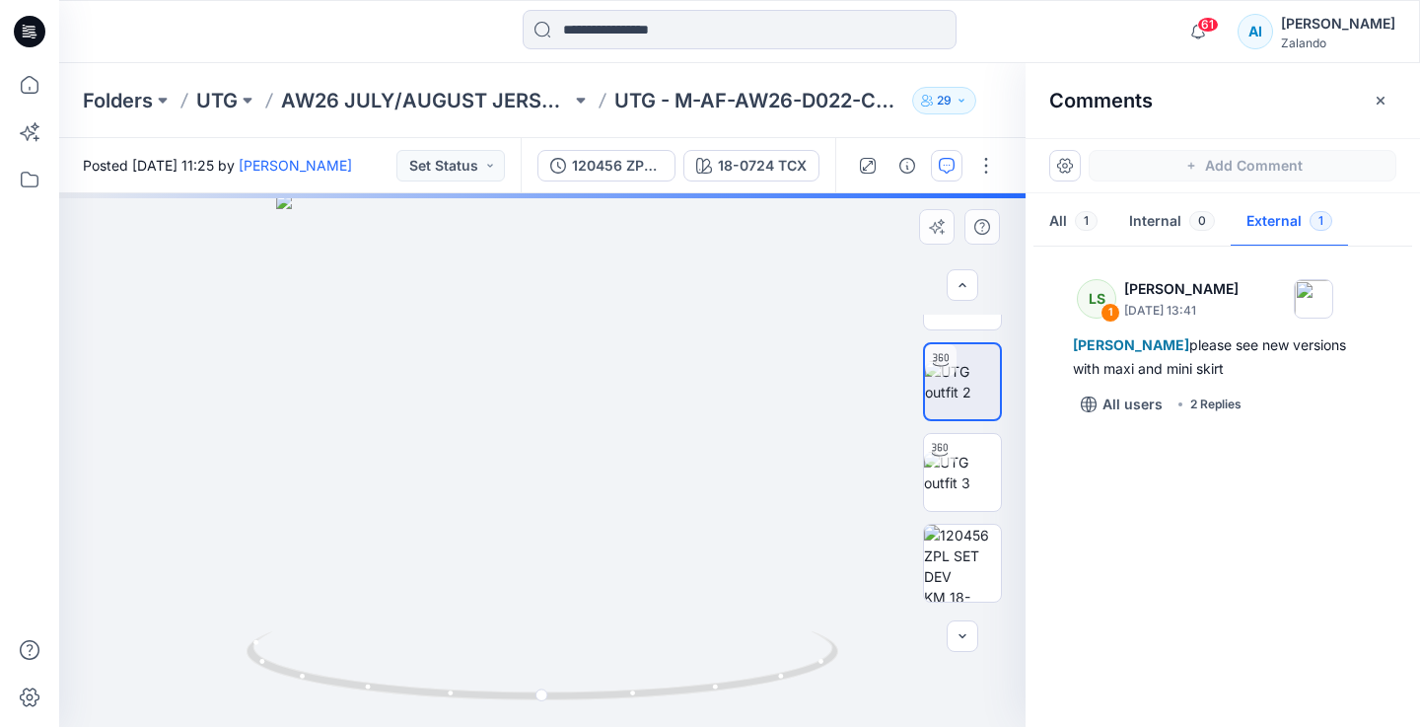
scroll to position [0, 0]
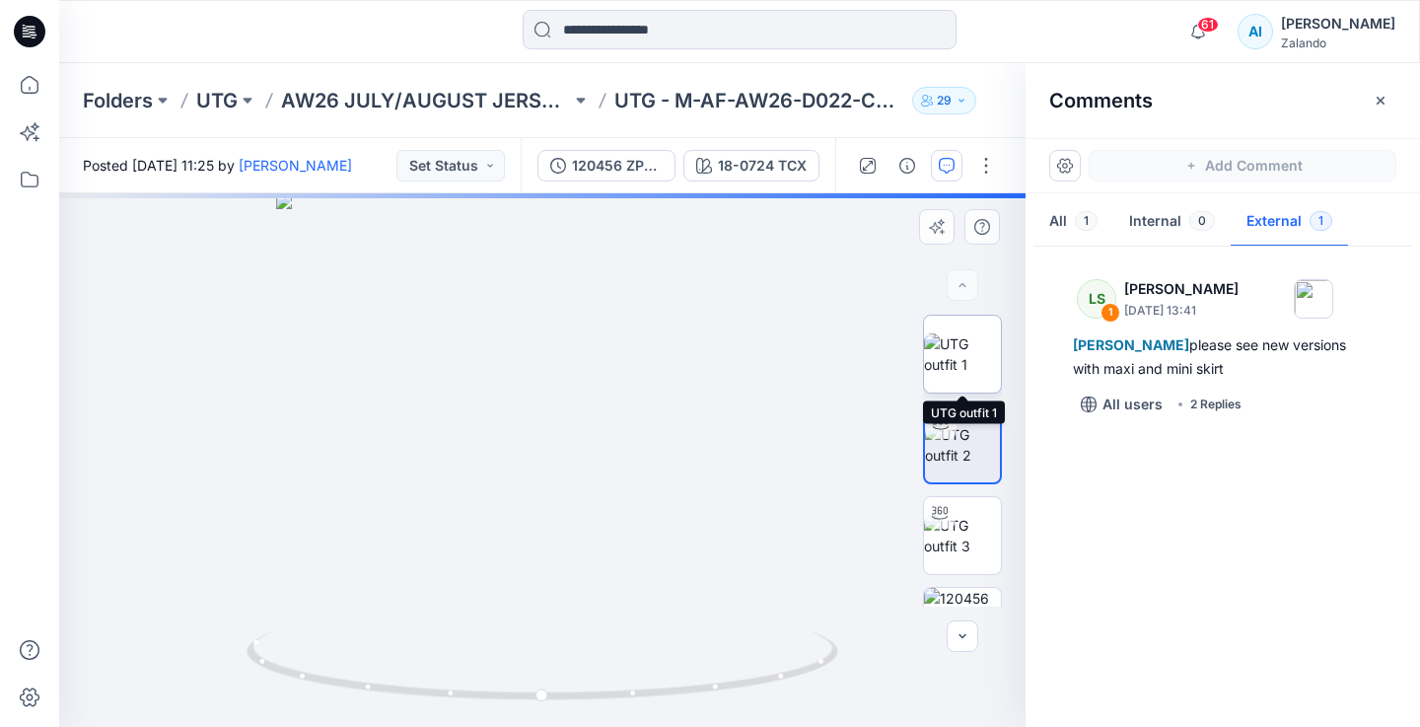
click at [969, 357] on img at bounding box center [962, 353] width 77 height 41
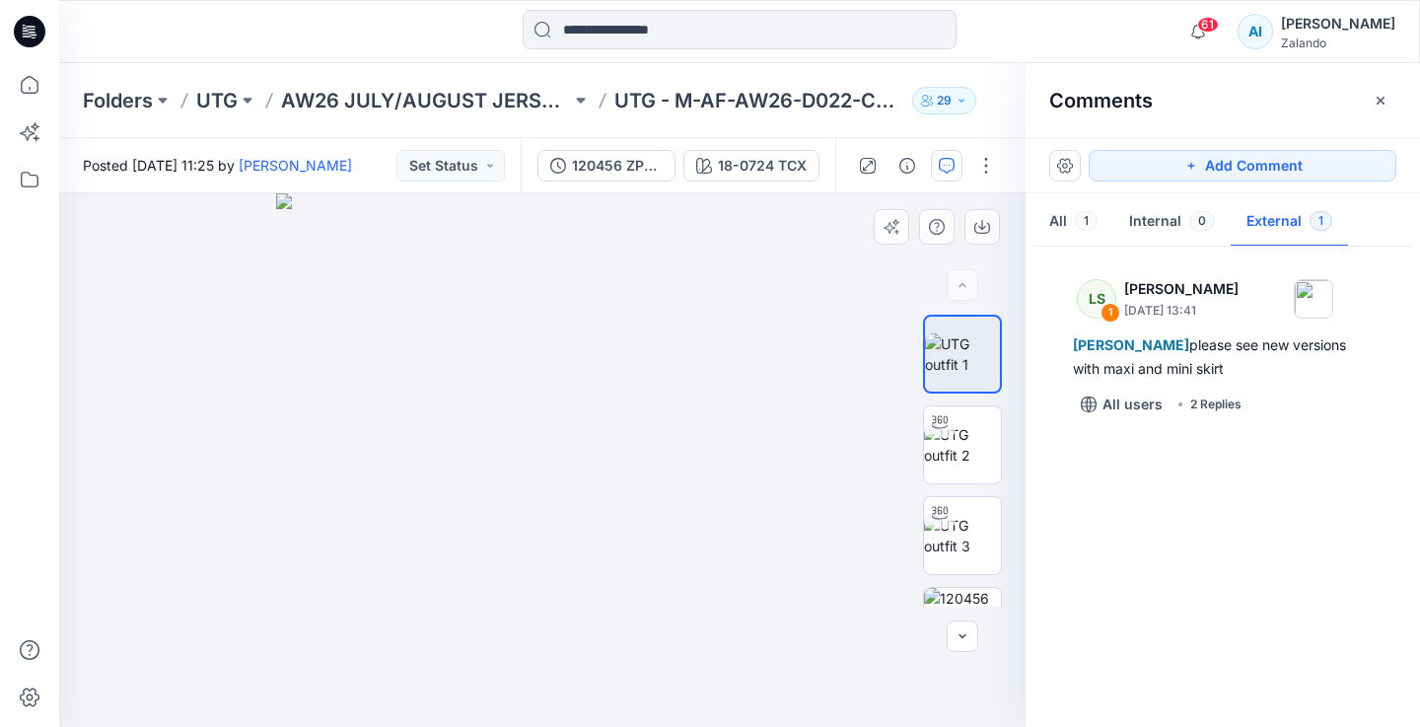
click at [544, 573] on img at bounding box center [543, 460] width 534 height 534
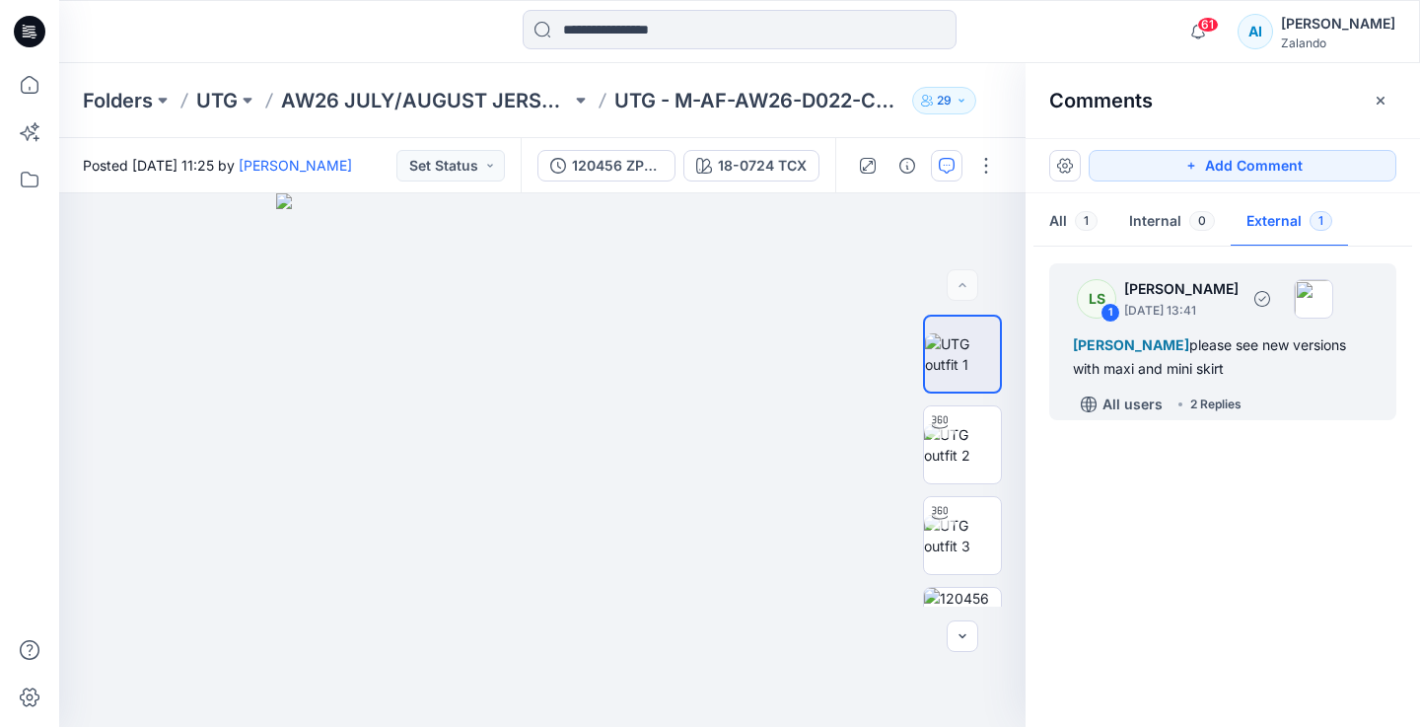
click at [1212, 333] on div "[PERSON_NAME] please see new versions with maxi and mini skirt" at bounding box center [1223, 356] width 300 height 47
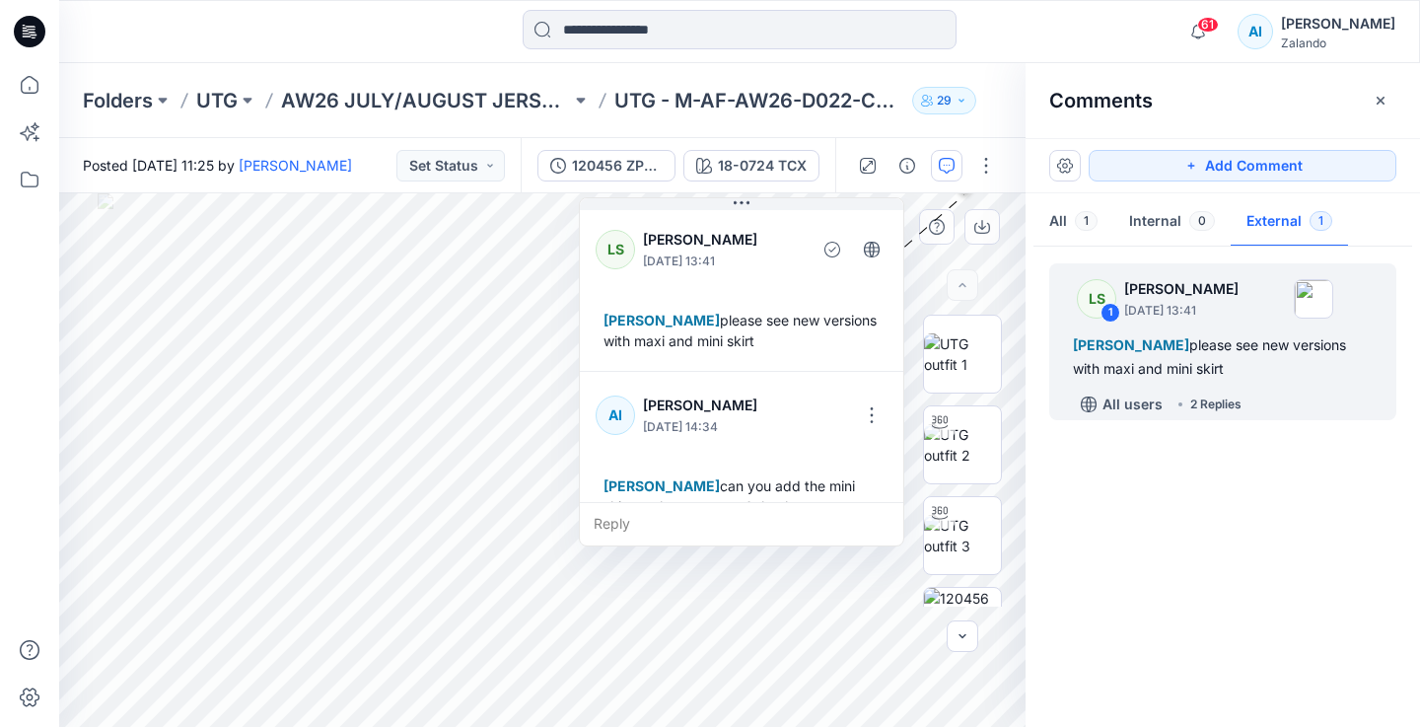
drag, startPoint x: 857, startPoint y: 251, endPoint x: 594, endPoint y: 271, distance: 264.1
click at [594, 271] on div "LS [PERSON_NAME] [DATE] 13:41 [PERSON_NAME] please see new versions with maxi a…" at bounding box center [741, 288] width 323 height 165
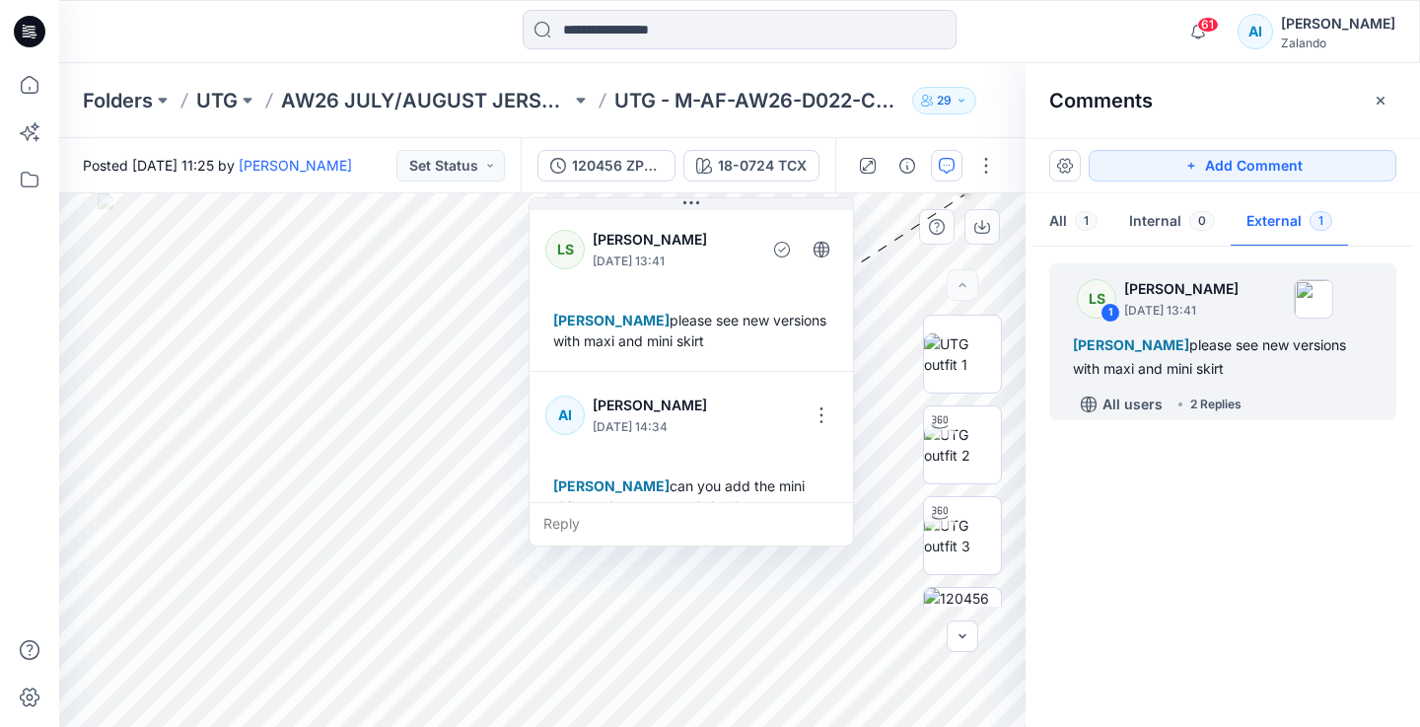
click at [617, 521] on div "Reply" at bounding box center [691, 523] width 323 height 43
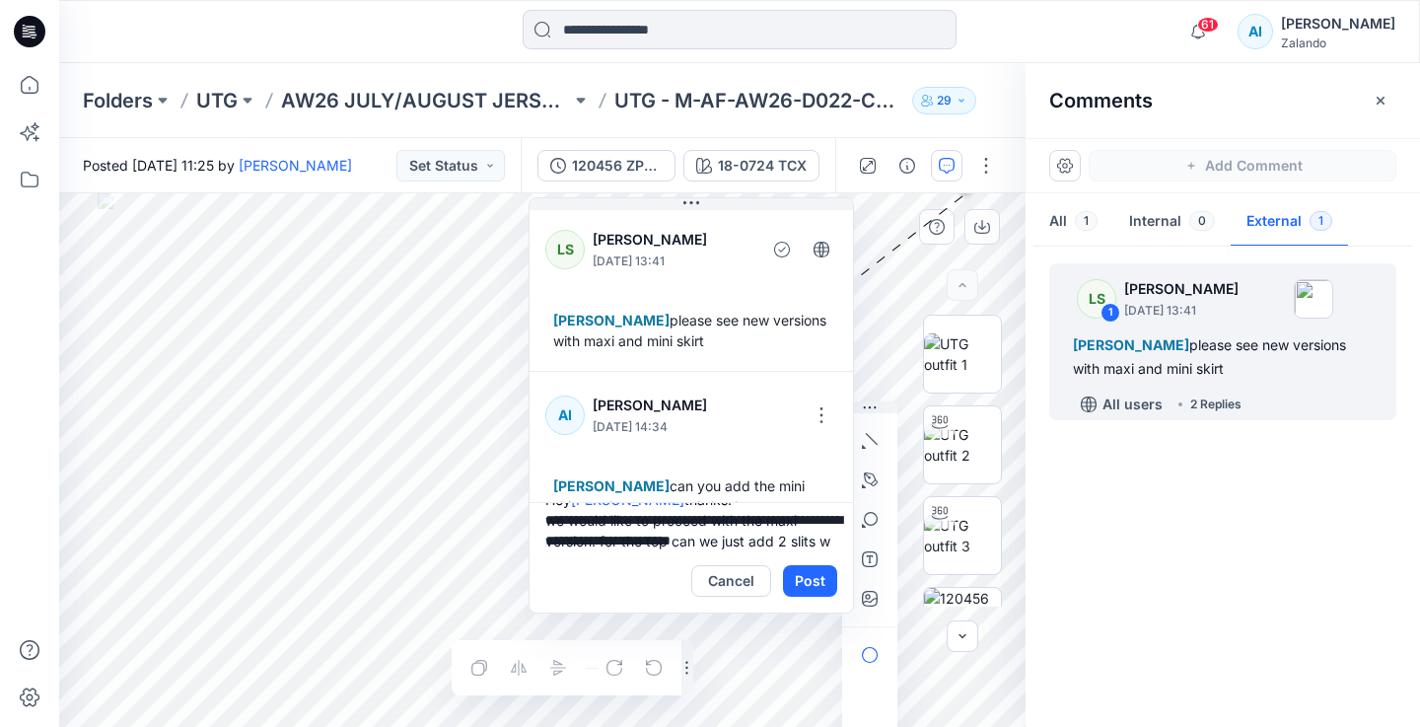
scroll to position [46, 0]
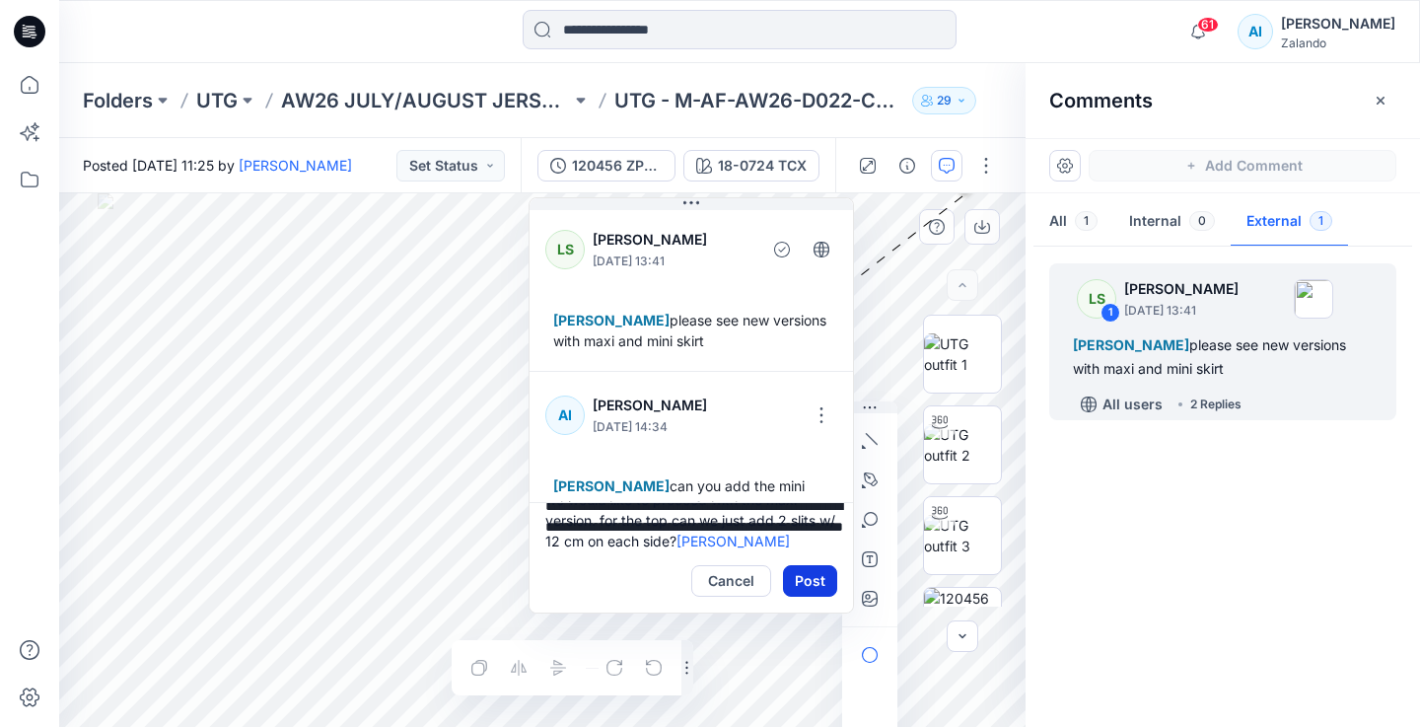
type textarea "**********"
click at [825, 582] on button "Post" at bounding box center [810, 581] width 54 height 32
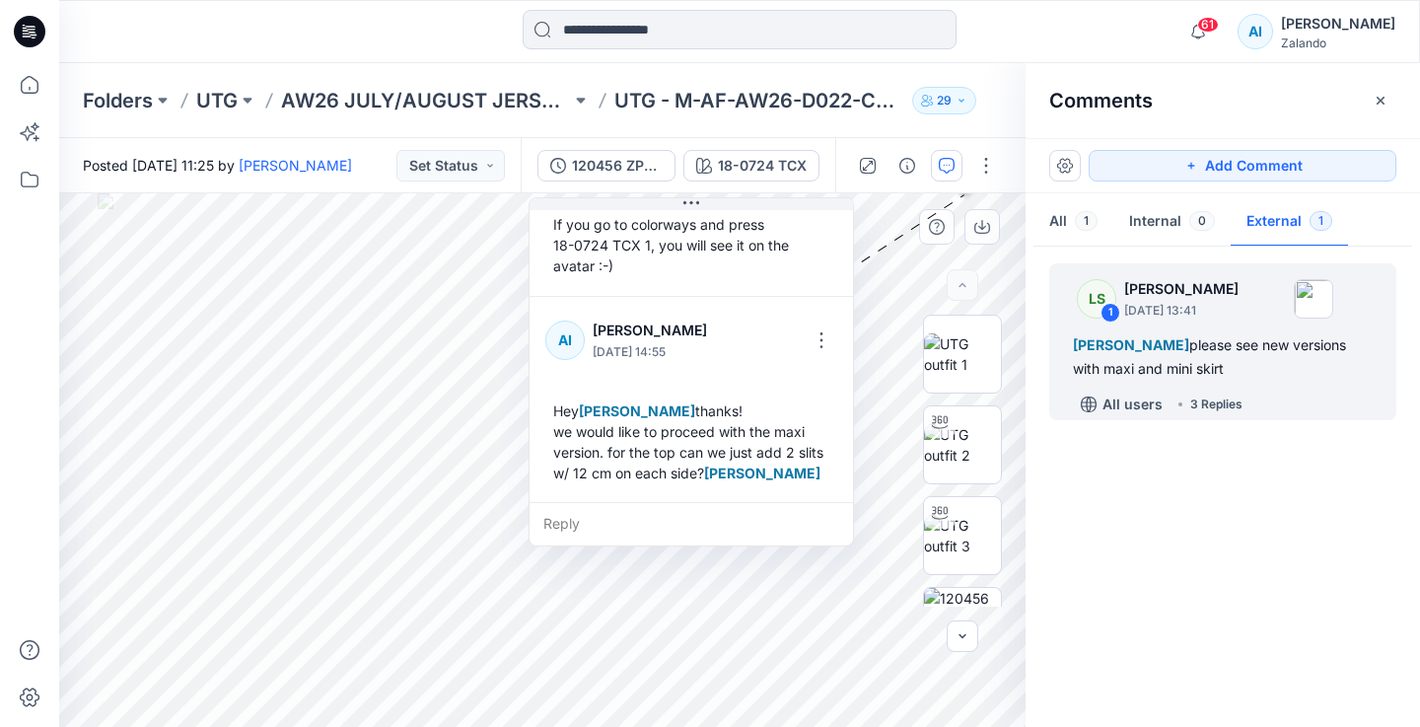
scroll to position [428, 0]
click at [460, 161] on button "Set Status" at bounding box center [450, 166] width 108 height 32
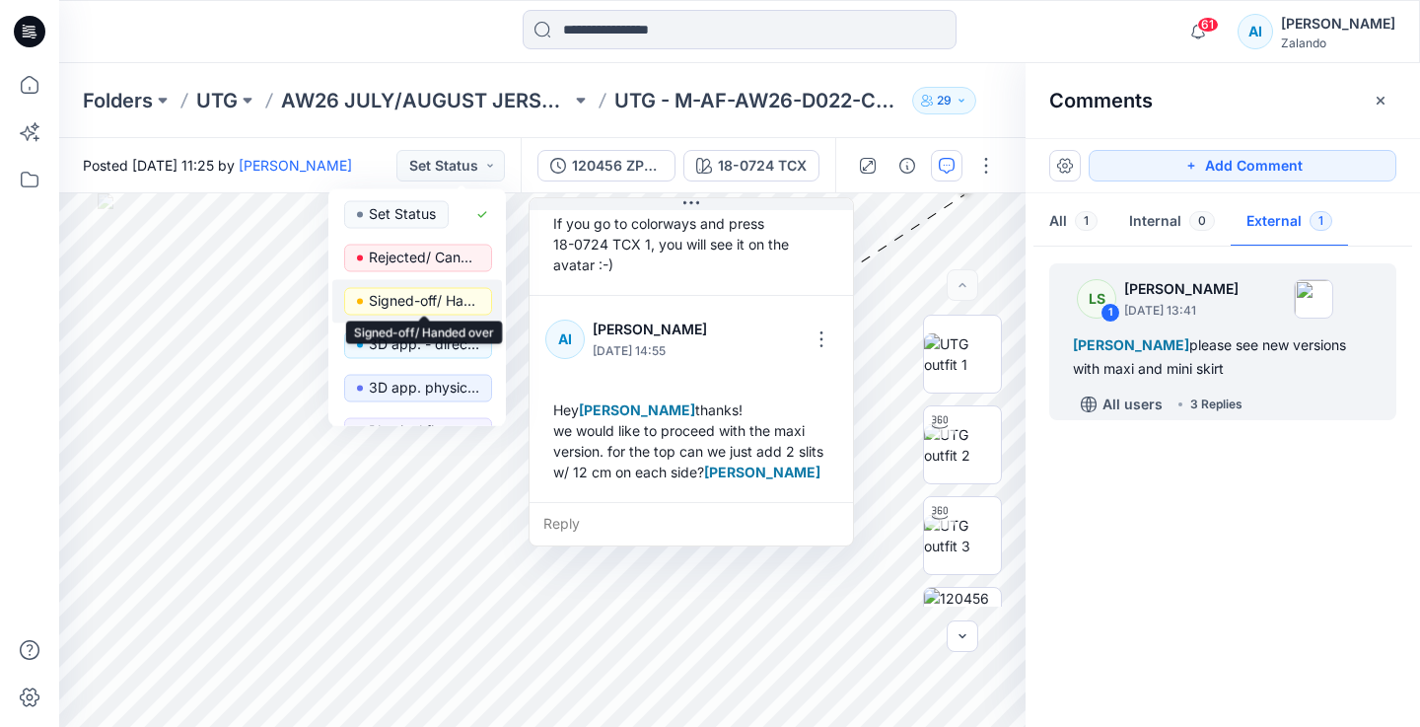
click at [443, 301] on p "Signed-off/ Handed over" at bounding box center [424, 301] width 110 height 26
